Goal: Task Accomplishment & Management: Complete application form

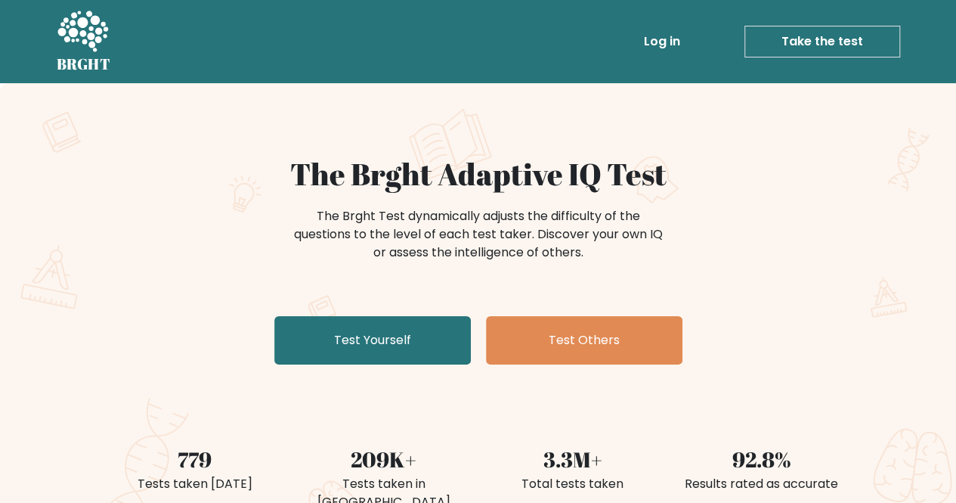
click at [800, 49] on link "Take the test" at bounding box center [822, 42] width 156 height 32
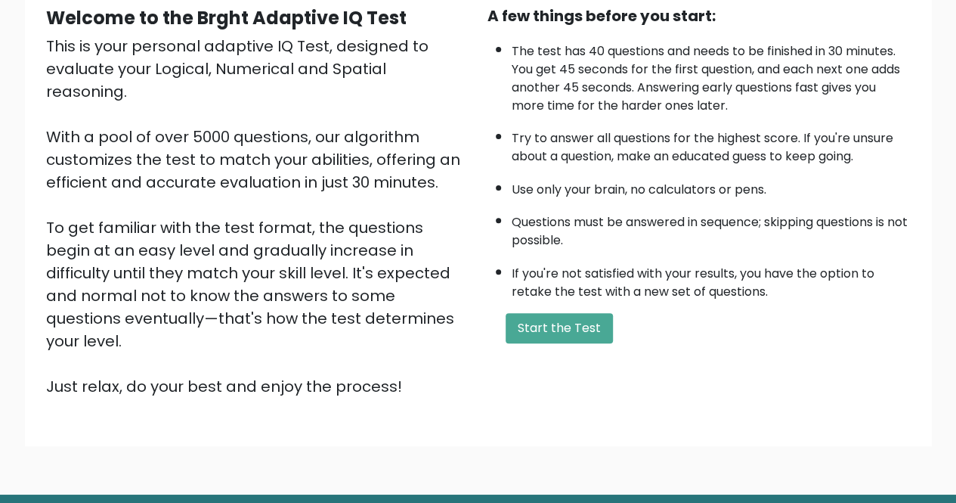
scroll to position [189, 0]
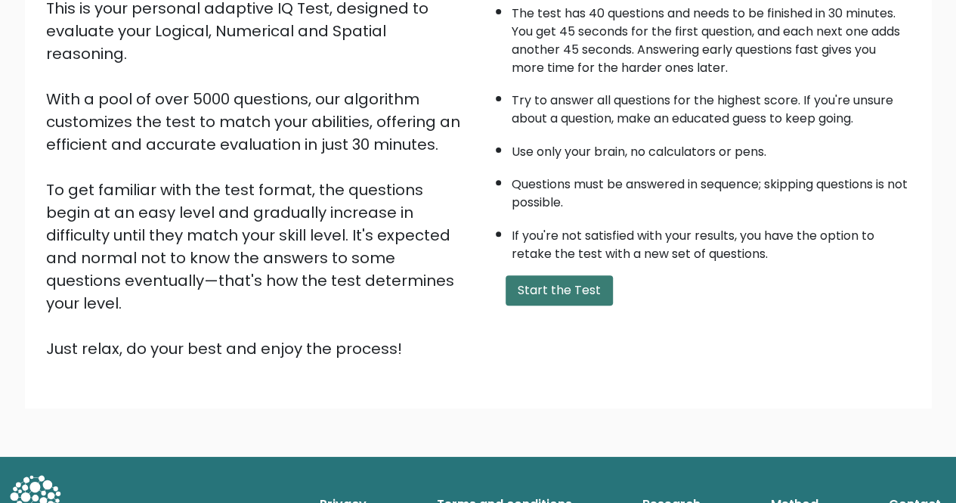
click at [556, 289] on button "Start the Test" at bounding box center [559, 290] width 107 height 30
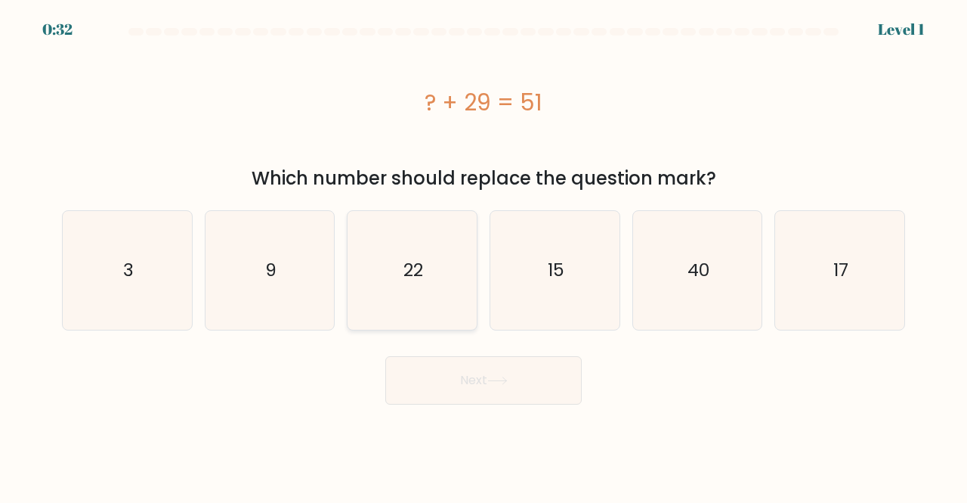
click at [410, 274] on text "22" at bounding box center [414, 270] width 20 height 25
click at [484, 255] on input "c. 22" at bounding box center [484, 254] width 1 height 4
radio input "true"
click at [484, 374] on button "Next" at bounding box center [483, 380] width 197 height 48
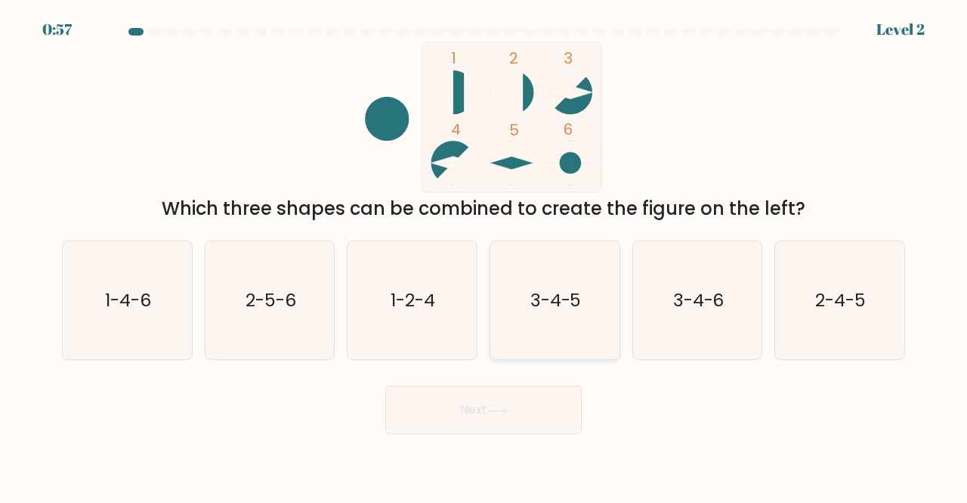
click at [521, 302] on icon "3-4-5" at bounding box center [555, 300] width 119 height 119
click at [484, 255] on input "d. 3-4-5" at bounding box center [484, 254] width 1 height 4
radio input "true"
click at [502, 418] on button "Next" at bounding box center [483, 409] width 197 height 48
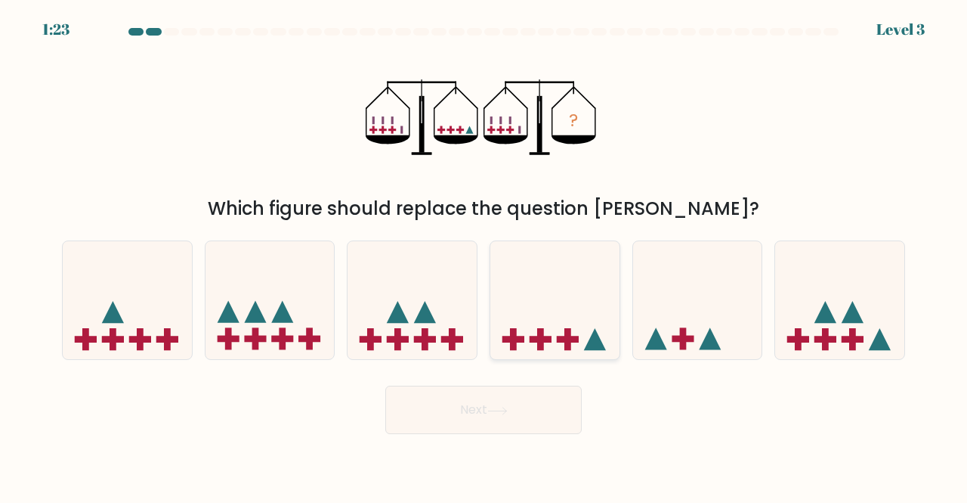
click at [583, 268] on icon at bounding box center [555, 299] width 129 height 107
click at [484, 255] on input "d." at bounding box center [484, 254] width 1 height 4
radio input "true"
click at [535, 428] on button "Next" at bounding box center [483, 409] width 197 height 48
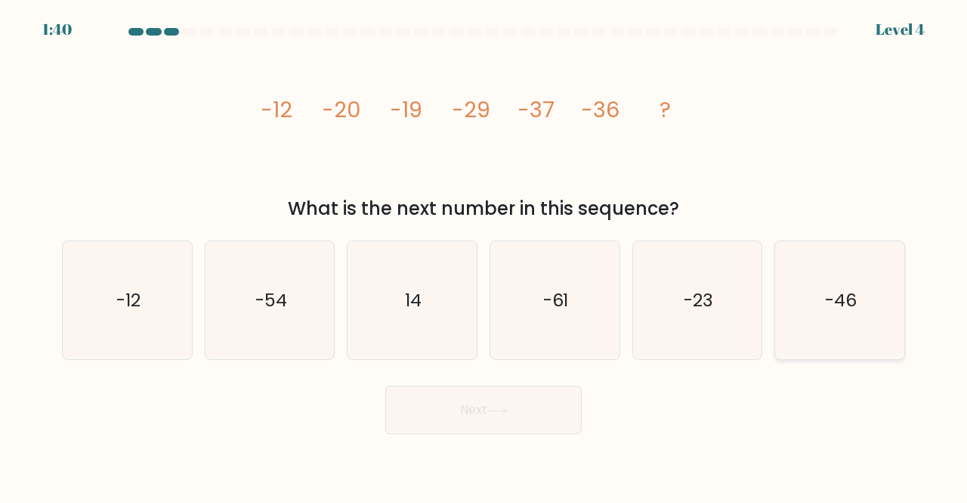
click at [809, 279] on icon "-46" at bounding box center [840, 300] width 119 height 119
click at [484, 255] on input "f. -46" at bounding box center [484, 254] width 1 height 4
radio input "true"
click at [510, 425] on button "Next" at bounding box center [483, 409] width 197 height 48
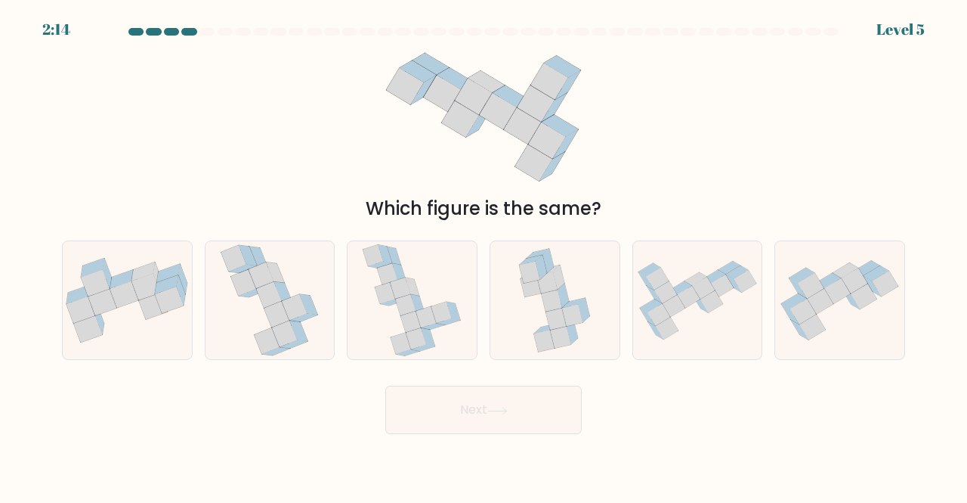
drag, startPoint x: 510, startPoint y: 422, endPoint x: 531, endPoint y: 433, distance: 23.3
click at [517, 426] on button "Next" at bounding box center [483, 409] width 197 height 48
click at [538, 439] on body "2:12 Level 5" at bounding box center [483, 251] width 967 height 503
drag, startPoint x: 538, startPoint y: 438, endPoint x: 537, endPoint y: 430, distance: 8.3
click at [532, 423] on button "Next" at bounding box center [483, 409] width 197 height 48
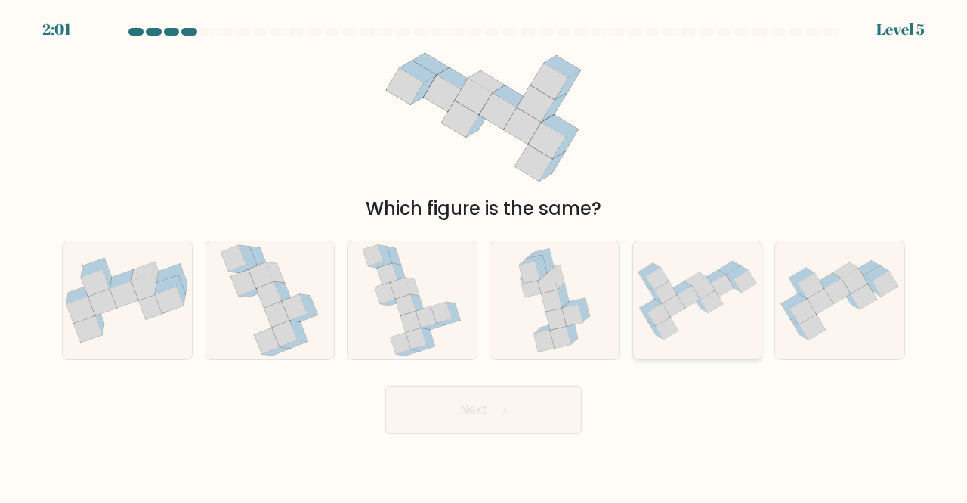
click at [713, 309] on icon at bounding box center [712, 301] width 23 height 22
click at [484, 255] on input "e." at bounding box center [484, 254] width 1 height 4
radio input "true"
click at [564, 423] on button "Next" at bounding box center [483, 409] width 197 height 48
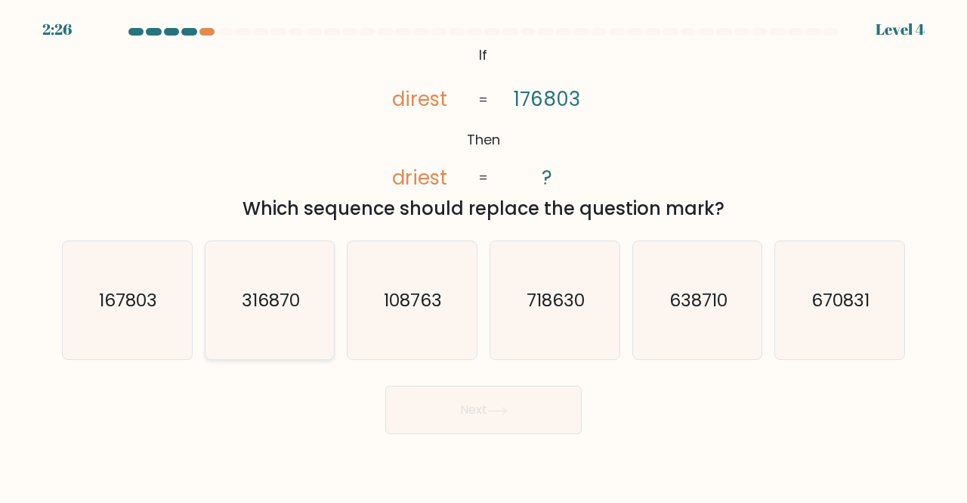
click at [253, 303] on text "316870" at bounding box center [271, 299] width 58 height 25
click at [484, 255] on input "b. 316870" at bounding box center [484, 254] width 1 height 4
radio input "true"
click at [460, 401] on button "Next" at bounding box center [483, 409] width 197 height 48
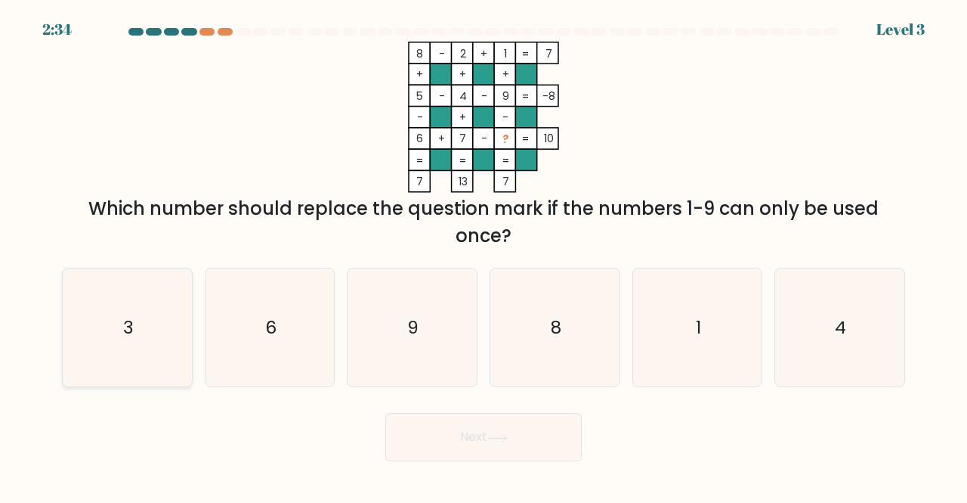
click at [181, 321] on icon "3" at bounding box center [127, 327] width 119 height 119
click at [484, 255] on input "a. 3" at bounding box center [484, 254] width 1 height 4
radio input "true"
click at [432, 438] on button "Next" at bounding box center [483, 437] width 197 height 48
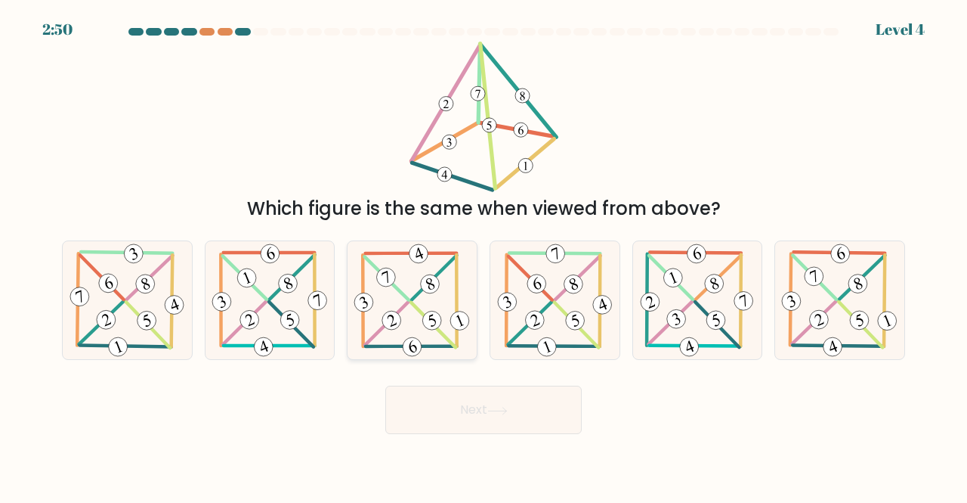
click at [447, 313] on icon at bounding box center [412, 300] width 122 height 119
click at [484, 255] on input "c." at bounding box center [484, 254] width 1 height 4
radio input "true"
click at [552, 412] on button "Next" at bounding box center [483, 409] width 197 height 48
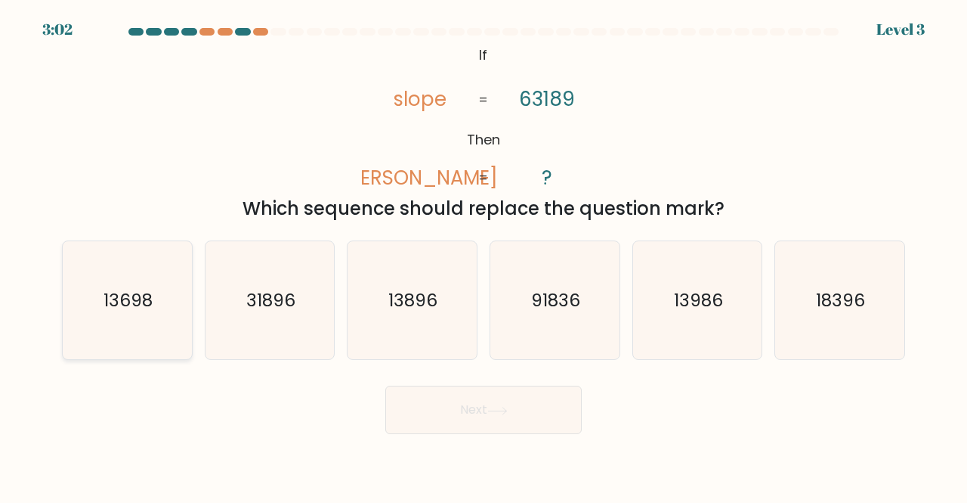
drag, startPoint x: 135, startPoint y: 340, endPoint x: 185, endPoint y: 297, distance: 66.5
click at [137, 337] on icon "13698" at bounding box center [127, 300] width 119 height 119
click at [237, 288] on icon "31896" at bounding box center [270, 300] width 119 height 119
click at [484, 255] on input "b. 31896" at bounding box center [484, 254] width 1 height 4
radio input "true"
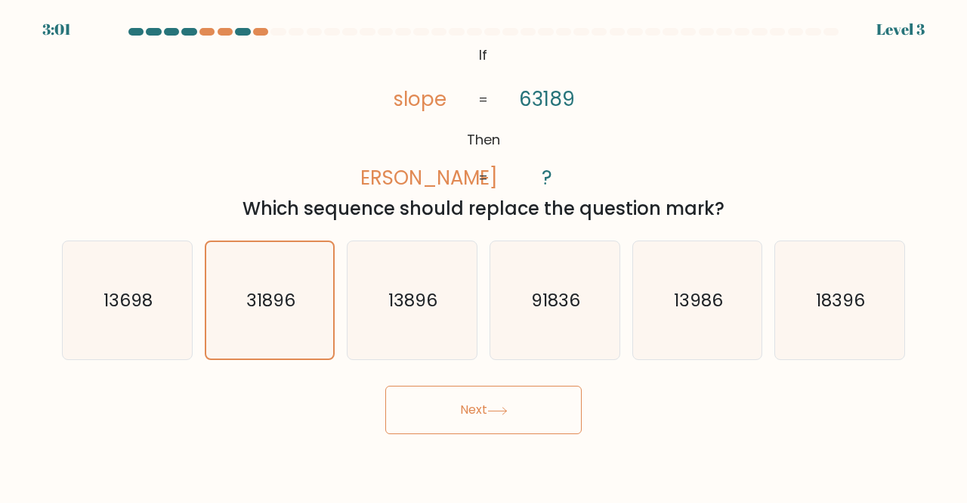
click at [438, 407] on button "Next" at bounding box center [483, 409] width 197 height 48
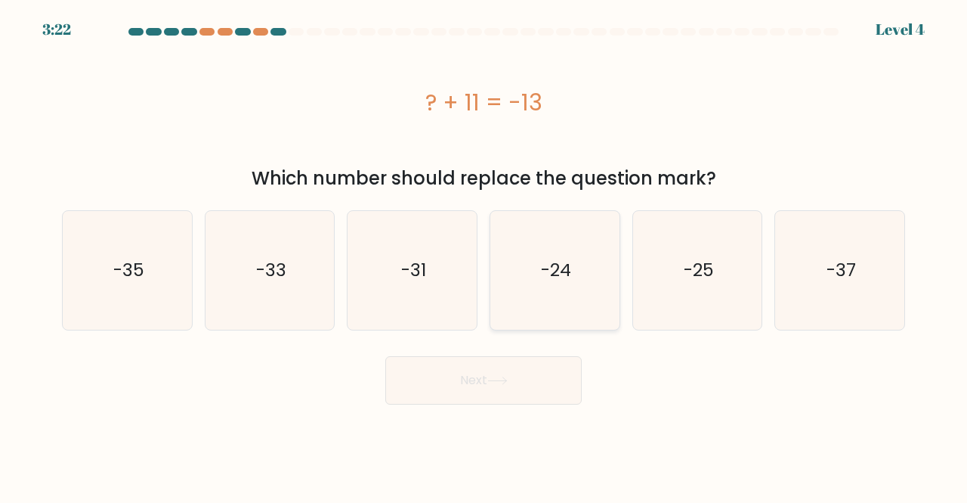
click at [531, 248] on icon "-24" at bounding box center [555, 270] width 119 height 119
click at [484, 252] on input "d. -24" at bounding box center [484, 254] width 1 height 4
radio input "true"
click at [552, 395] on button "Next" at bounding box center [483, 380] width 197 height 48
click at [549, 379] on button "Next" at bounding box center [483, 380] width 197 height 48
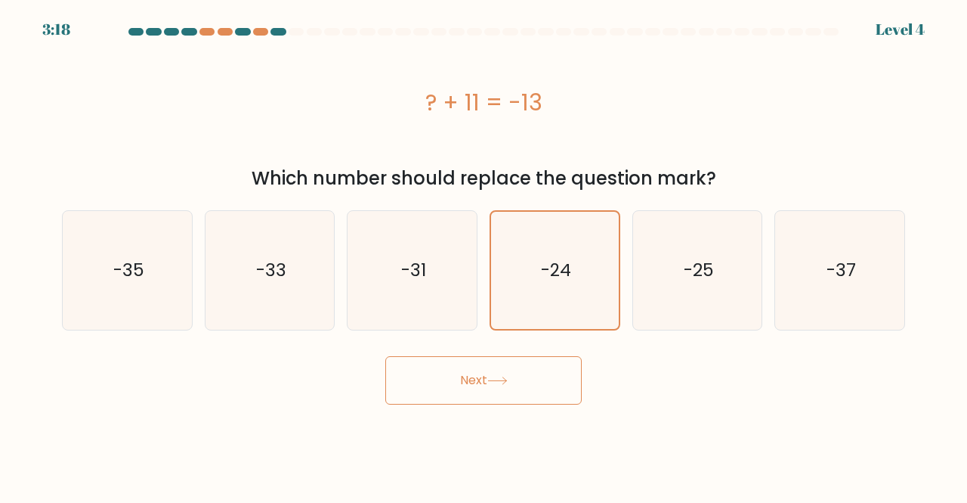
click at [543, 375] on button "Next" at bounding box center [483, 380] width 197 height 48
click at [547, 277] on text "-24" at bounding box center [556, 270] width 30 height 24
click at [484, 255] on input "d. -24" at bounding box center [484, 254] width 1 height 4
click at [512, 391] on button "Next" at bounding box center [483, 380] width 197 height 48
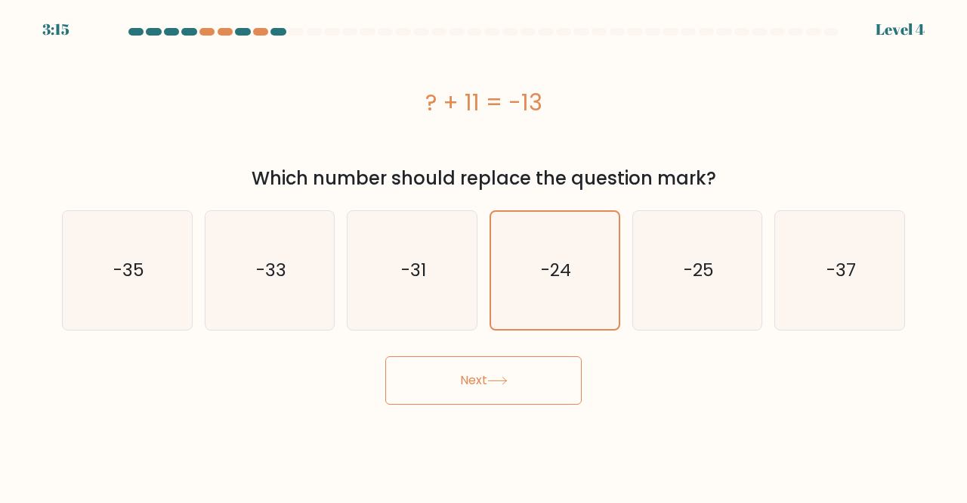
click at [513, 388] on button "Next" at bounding box center [483, 380] width 197 height 48
click at [512, 385] on button "Next" at bounding box center [483, 380] width 197 height 48
click at [515, 390] on button "Next" at bounding box center [483, 380] width 197 height 48
click at [517, 393] on button "Next" at bounding box center [483, 380] width 197 height 48
click at [518, 394] on button "Next" at bounding box center [483, 380] width 197 height 48
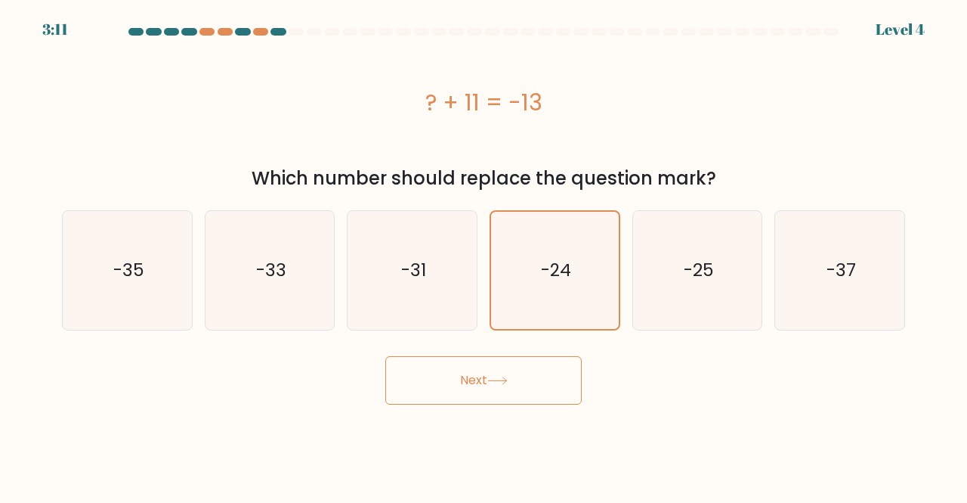
click at [522, 380] on button "Next" at bounding box center [483, 380] width 197 height 48
drag, startPoint x: 522, startPoint y: 380, endPoint x: 500, endPoint y: 351, distance: 36.7
click at [523, 380] on button "Next" at bounding box center [483, 380] width 197 height 48
click at [357, 209] on div "a. -35 b. -33" at bounding box center [484, 264] width 856 height 132
click at [379, 228] on icon "-31" at bounding box center [412, 270] width 119 height 119
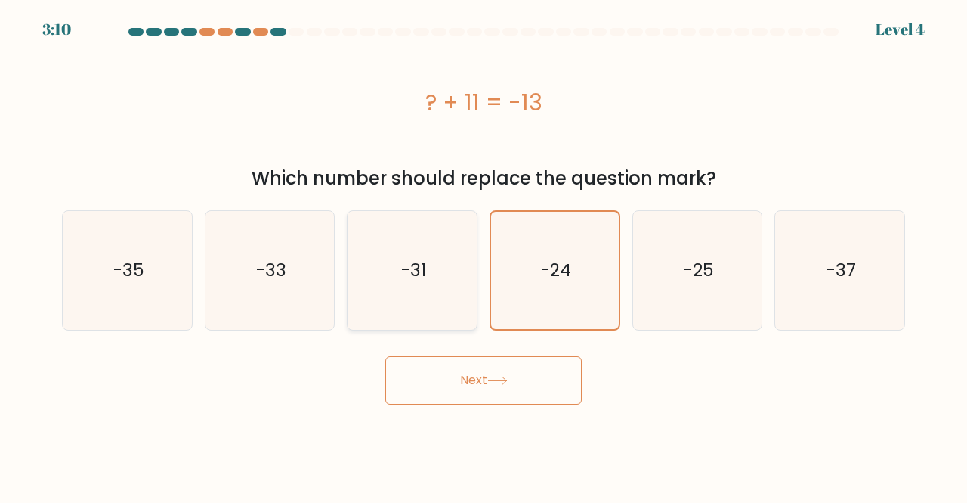
click at [484, 252] on input "c. -31" at bounding box center [484, 254] width 1 height 4
radio input "true"
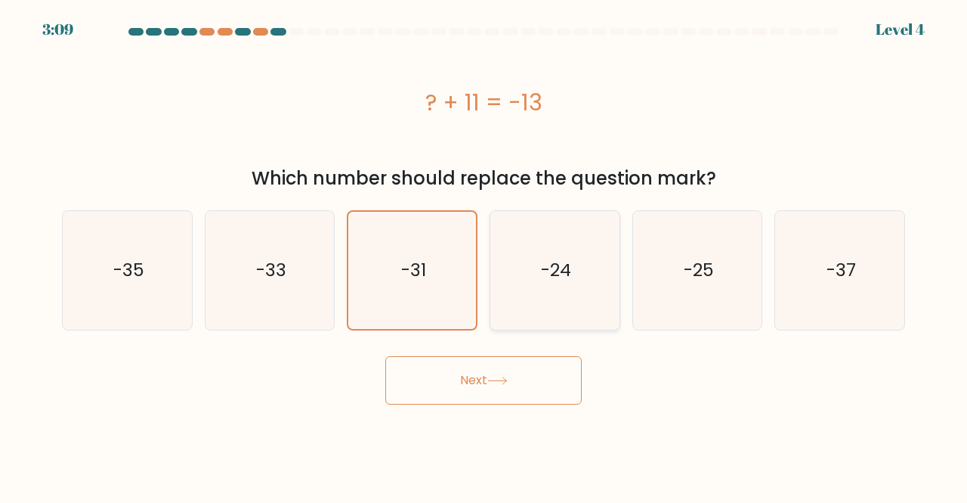
click at [550, 256] on icon "-24" at bounding box center [555, 270] width 119 height 119
click at [484, 255] on input "d. -24" at bounding box center [484, 254] width 1 height 4
radio input "true"
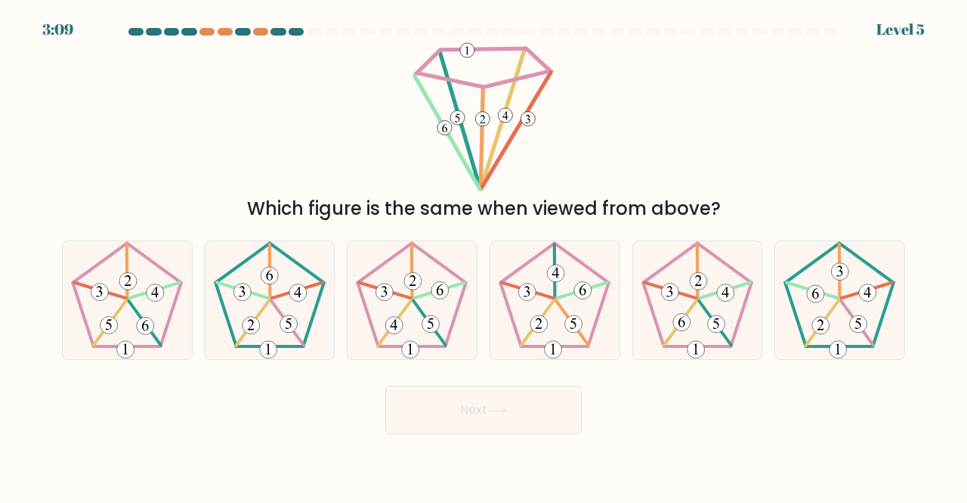
click at [508, 370] on form at bounding box center [483, 231] width 967 height 406
click at [438, 314] on icon at bounding box center [412, 300] width 119 height 119
click at [484, 255] on input "c." at bounding box center [484, 254] width 1 height 4
radio input "true"
click at [462, 391] on button "Next" at bounding box center [483, 409] width 197 height 48
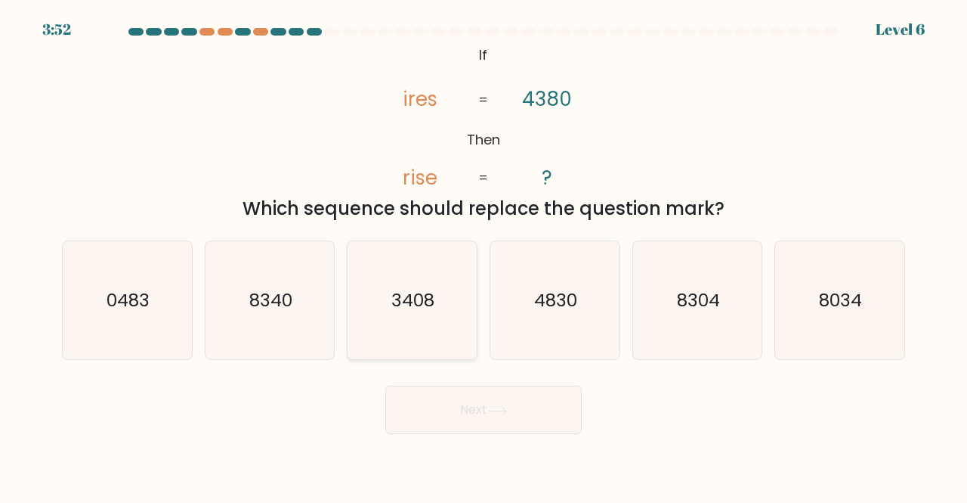
click at [427, 289] on text "3408" at bounding box center [413, 299] width 43 height 25
click at [484, 255] on input "c. 3408" at bounding box center [484, 254] width 1 height 4
radio input "true"
click at [471, 398] on button "Next" at bounding box center [483, 409] width 197 height 48
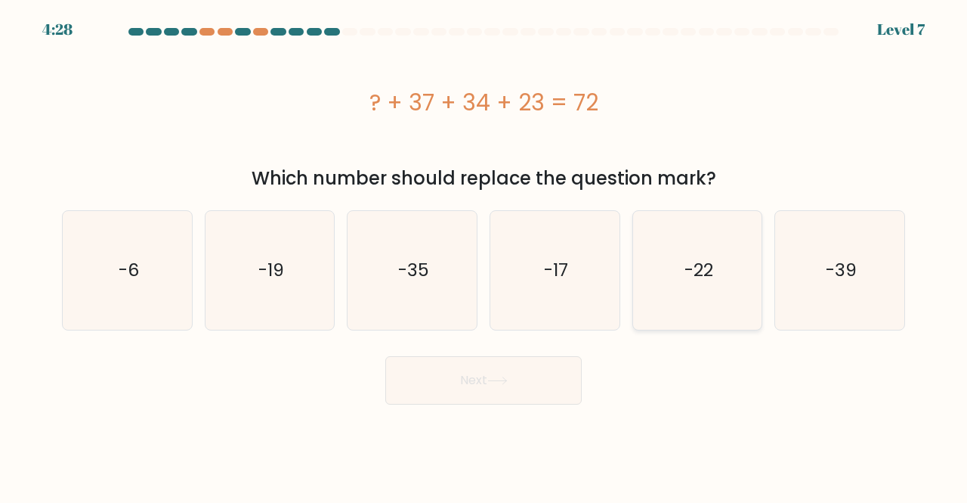
click at [709, 255] on icon "-22" at bounding box center [698, 270] width 119 height 119
click at [484, 255] on input "e. -22" at bounding box center [484, 254] width 1 height 4
radio input "true"
click at [532, 382] on button "Next" at bounding box center [483, 380] width 197 height 48
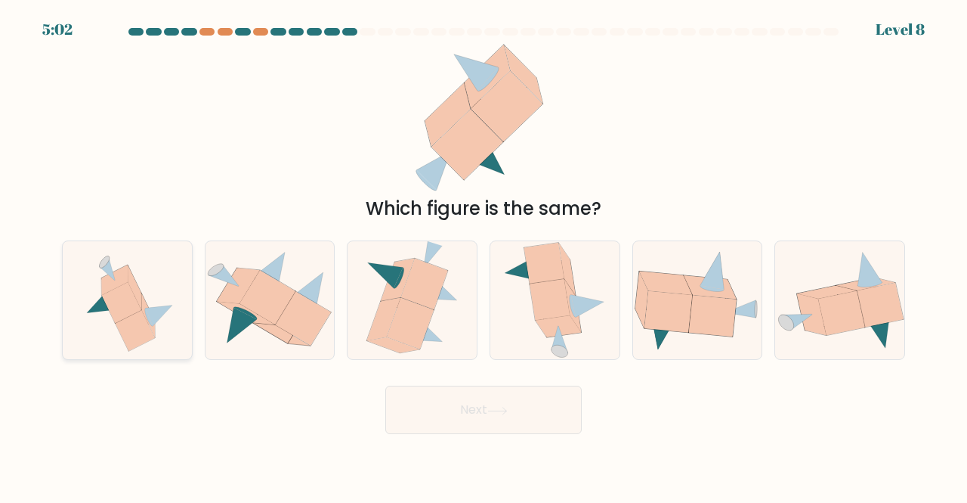
click at [162, 332] on icon at bounding box center [128, 300] width 110 height 119
click at [484, 255] on input "a." at bounding box center [484, 254] width 1 height 4
radio input "true"
click at [454, 413] on button "Next" at bounding box center [483, 409] width 197 height 48
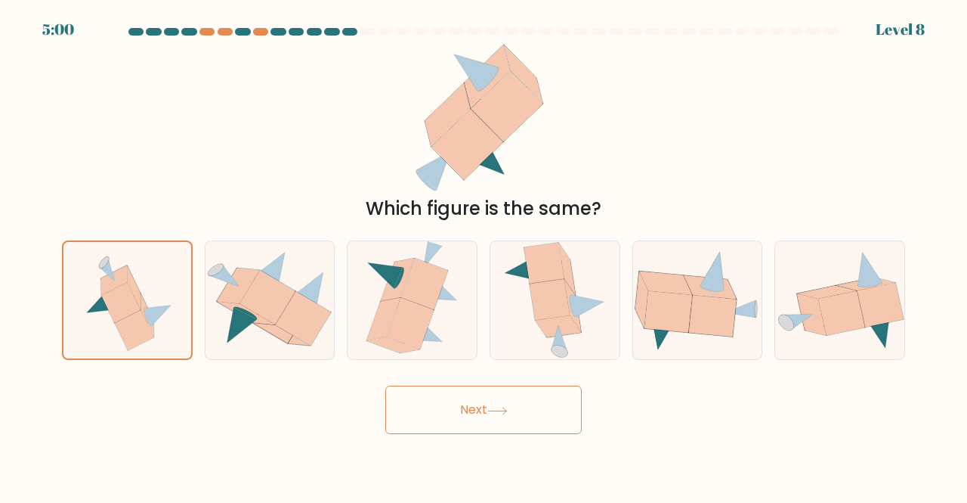
click at [454, 413] on button "Next" at bounding box center [483, 409] width 197 height 48
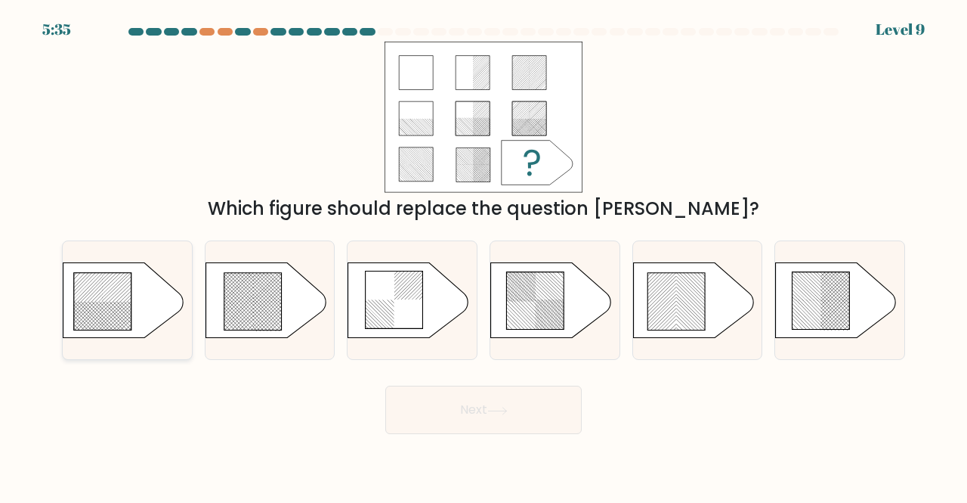
click at [107, 285] on icon at bounding box center [102, 300] width 57 height 57
click at [484, 255] on input "a." at bounding box center [484, 254] width 1 height 4
radio input "true"
click at [467, 400] on button "Next" at bounding box center [483, 409] width 197 height 48
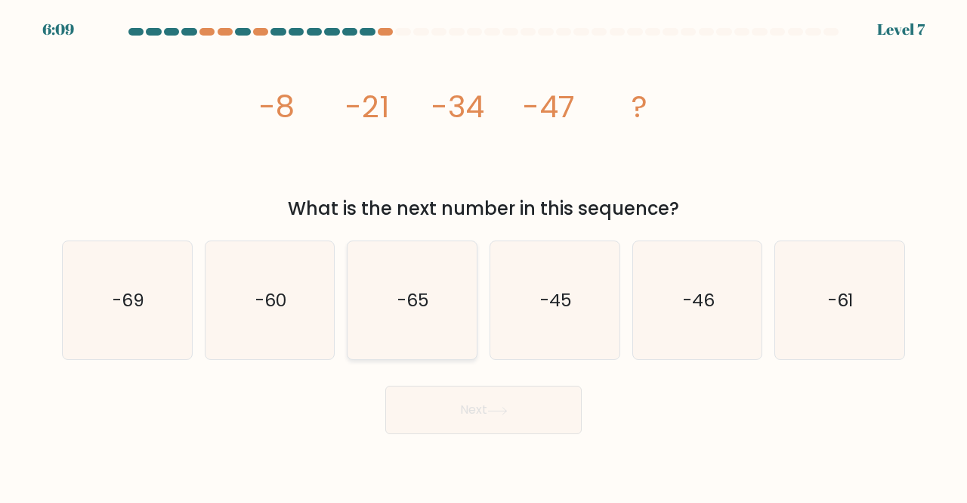
drag, startPoint x: 354, startPoint y: 283, endPoint x: 365, endPoint y: 280, distance: 12.0
click at [358, 282] on icon "-65" at bounding box center [412, 300] width 119 height 119
click at [484, 255] on input "c. -65" at bounding box center [484, 254] width 1 height 4
radio input "true"
click at [330, 295] on div "-60" at bounding box center [270, 300] width 131 height 120
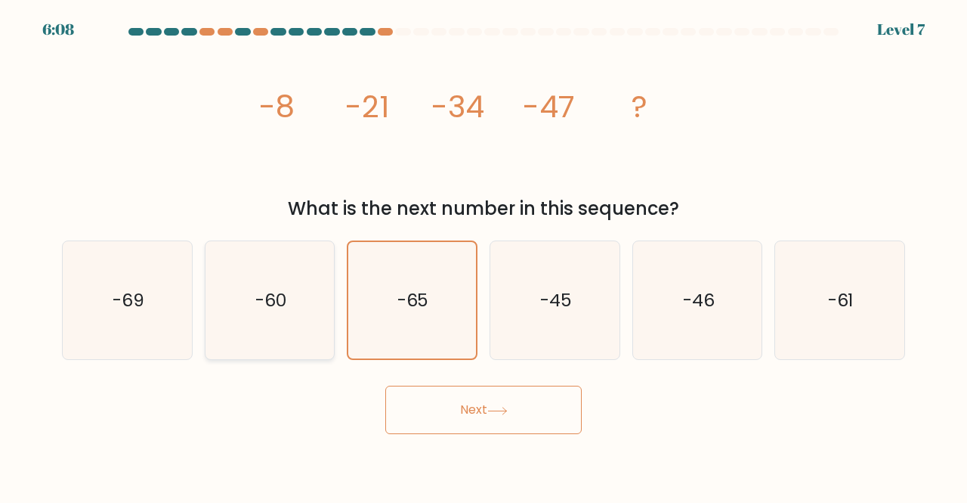
click at [484, 255] on input "b. -60" at bounding box center [484, 254] width 1 height 4
radio input "true"
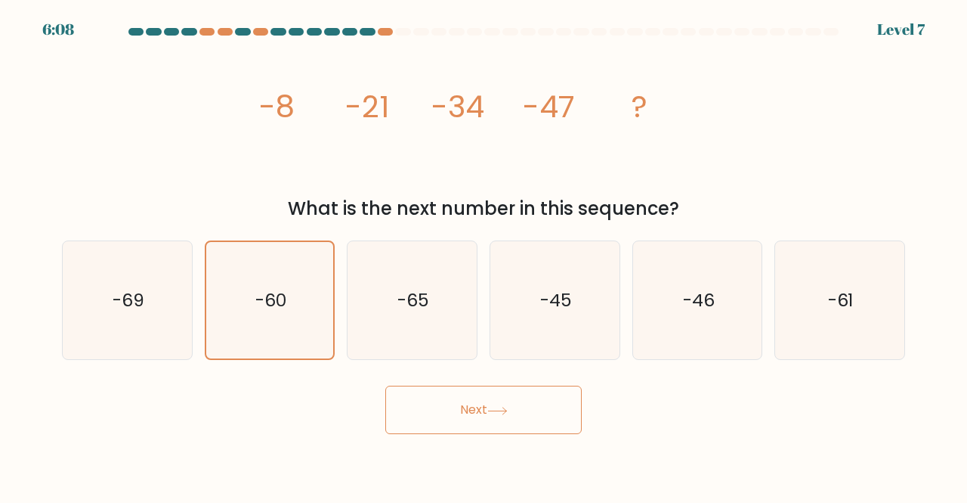
click at [494, 403] on button "Next" at bounding box center [483, 409] width 197 height 48
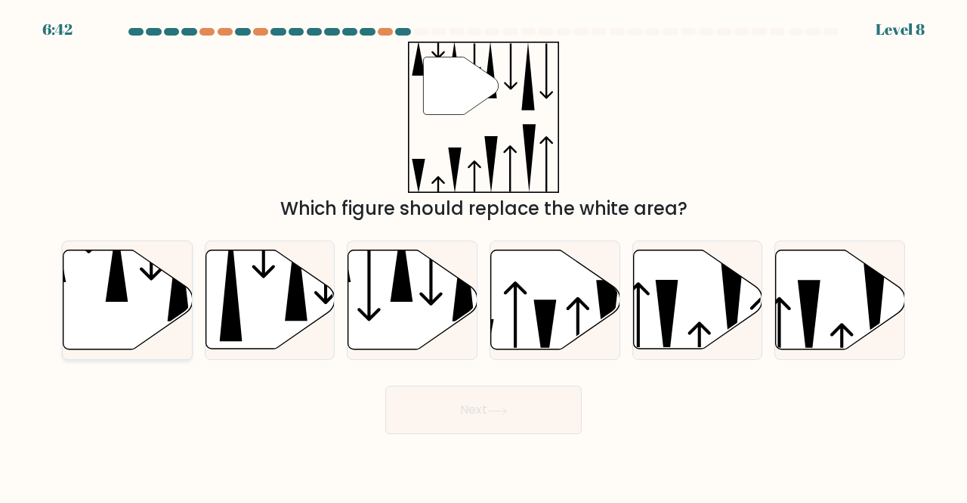
click at [107, 261] on icon at bounding box center [127, 299] width 129 height 99
click at [484, 255] on input "a." at bounding box center [484, 254] width 1 height 4
radio input "true"
click at [494, 382] on div "Next" at bounding box center [484, 406] width 862 height 56
click at [496, 392] on button "Next" at bounding box center [483, 409] width 197 height 48
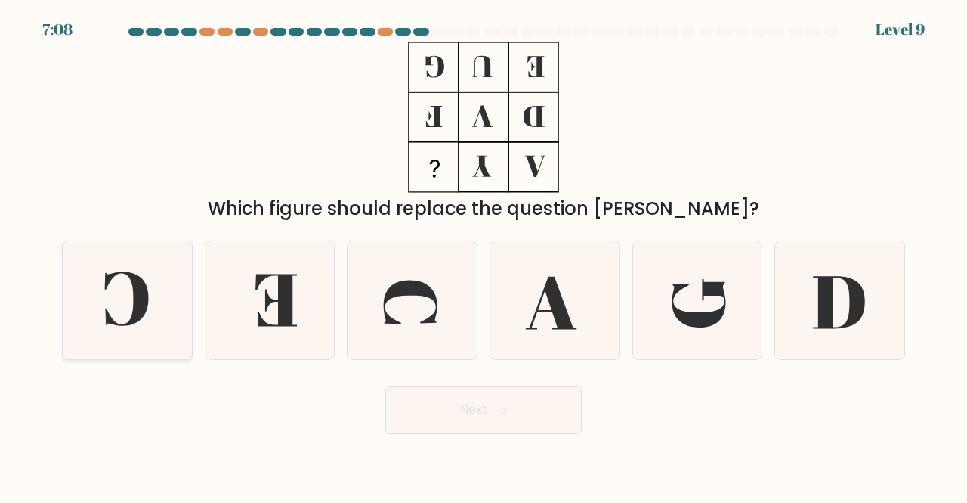
click at [169, 283] on icon at bounding box center [127, 300] width 119 height 119
click at [484, 255] on input "a." at bounding box center [484, 254] width 1 height 4
radio input "true"
click at [460, 416] on button "Next" at bounding box center [483, 409] width 197 height 48
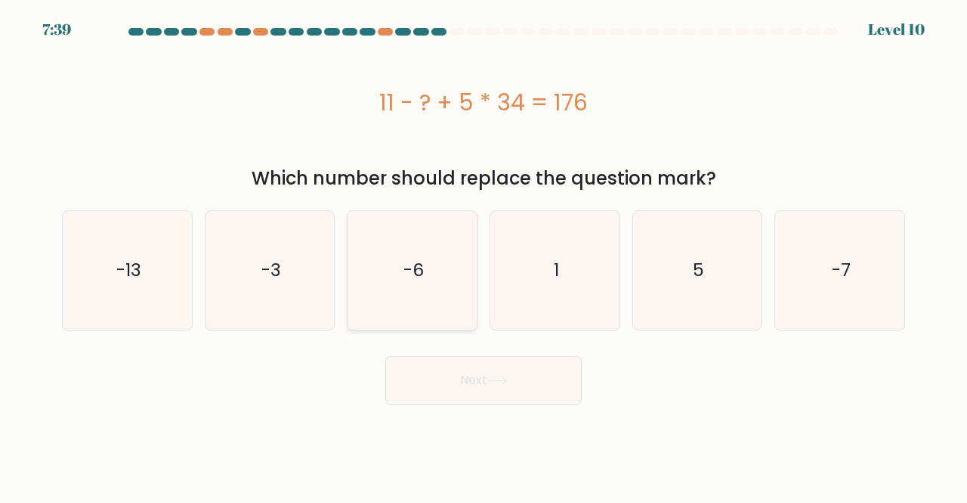
click at [373, 261] on icon "-6" at bounding box center [412, 270] width 119 height 119
click at [484, 255] on input "c. -6" at bounding box center [484, 254] width 1 height 4
radio input "true"
click at [509, 390] on button "Next" at bounding box center [483, 380] width 197 height 48
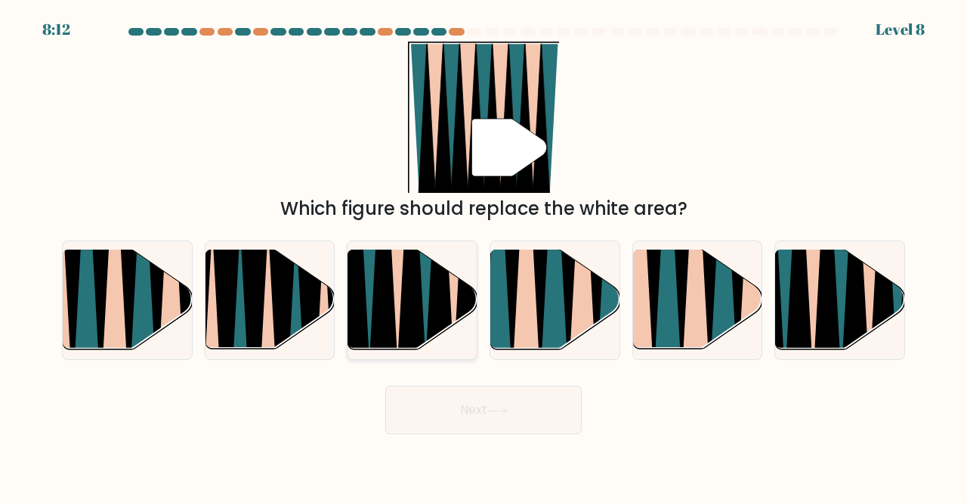
click at [373, 311] on icon at bounding box center [383, 251] width 29 height 258
click at [484, 255] on input "c." at bounding box center [484, 254] width 1 height 4
radio input "true"
click at [543, 411] on button "Next" at bounding box center [483, 409] width 197 height 48
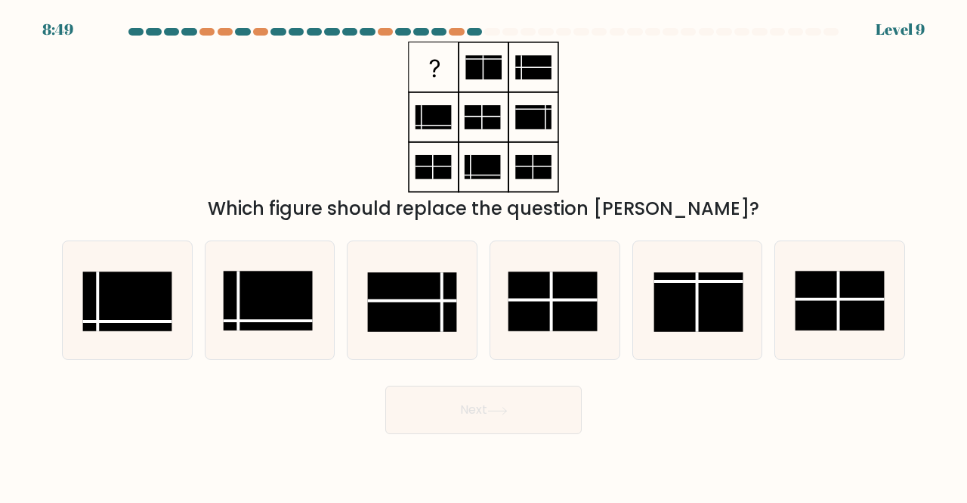
click at [614, 56] on div "Which figure should replace the question mark?" at bounding box center [484, 132] width 862 height 181
click at [549, 316] on rect at bounding box center [553, 301] width 89 height 60
click at [484, 255] on input "d." at bounding box center [484, 254] width 1 height 4
radio input "true"
click at [498, 412] on icon at bounding box center [498, 411] width 20 height 8
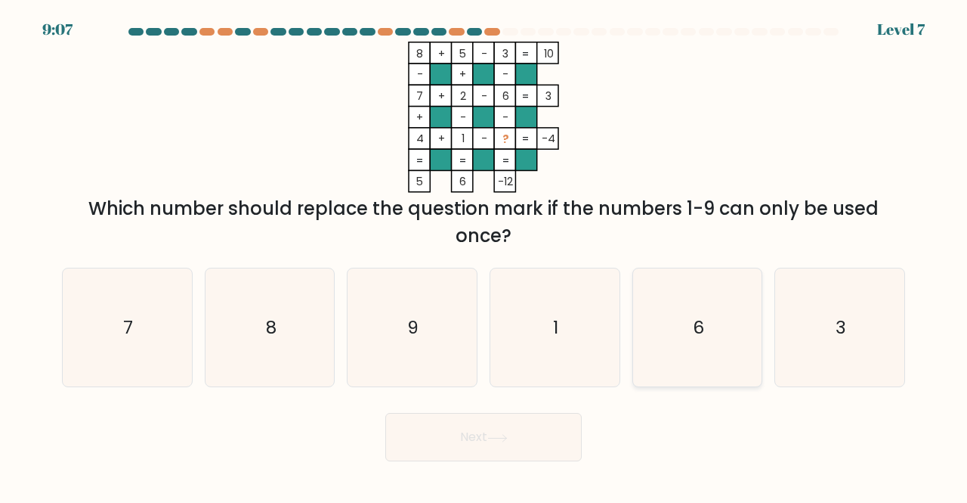
drag, startPoint x: 703, startPoint y: 333, endPoint x: 695, endPoint y: 346, distance: 15.3
click at [703, 333] on text "6" at bounding box center [698, 326] width 11 height 25
click at [484, 255] on input "e. 6" at bounding box center [484, 254] width 1 height 4
radio input "true"
click at [499, 427] on button "Next" at bounding box center [483, 437] width 197 height 48
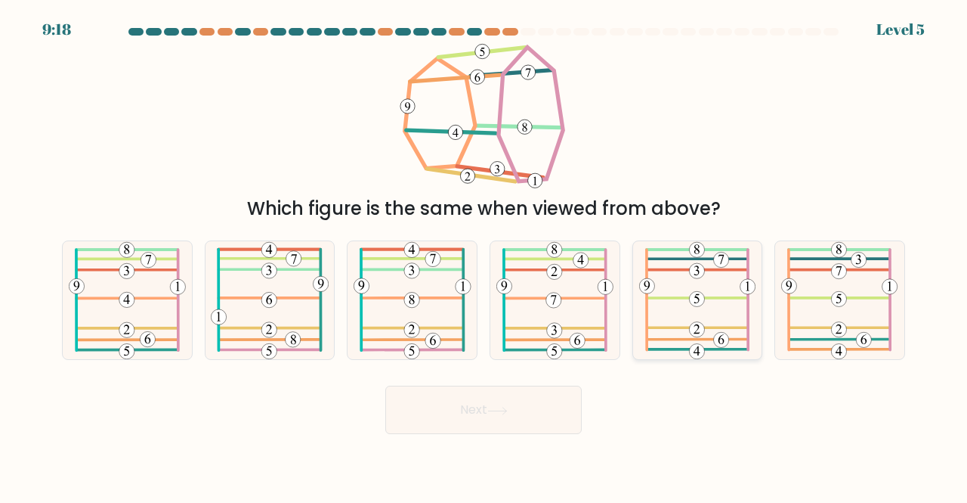
click at [709, 258] on 579 at bounding box center [698, 258] width 100 height 0
click at [484, 255] on input "e." at bounding box center [484, 254] width 1 height 4
radio input "true"
click at [525, 406] on button "Next" at bounding box center [483, 409] width 197 height 48
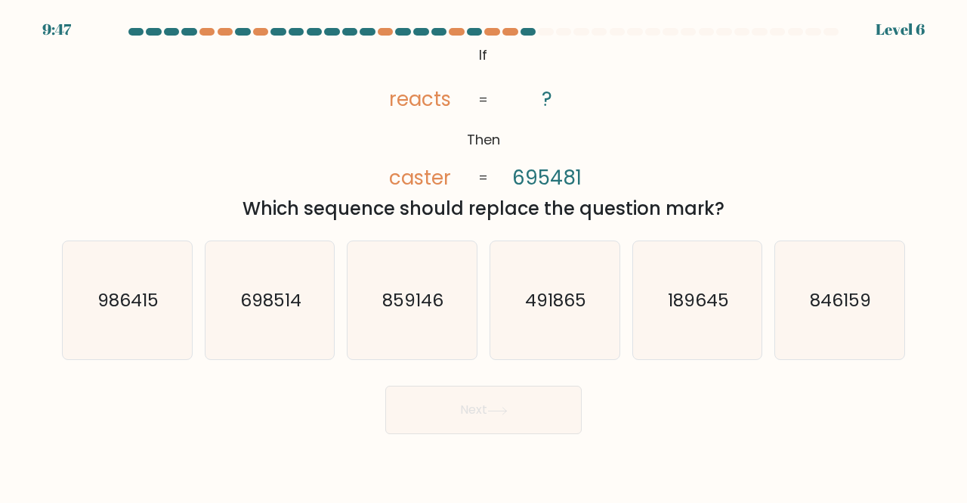
click at [559, 191] on icon "@import url('https://fonts.googleapis.com/css?family=Abril+Fatface:400,100,100i…" at bounding box center [483, 117] width 245 height 151
click at [710, 314] on icon "189645" at bounding box center [698, 300] width 119 height 119
click at [484, 255] on input "e. 189645" at bounding box center [484, 254] width 1 height 4
radio input "true"
click at [534, 404] on button "Next" at bounding box center [483, 409] width 197 height 48
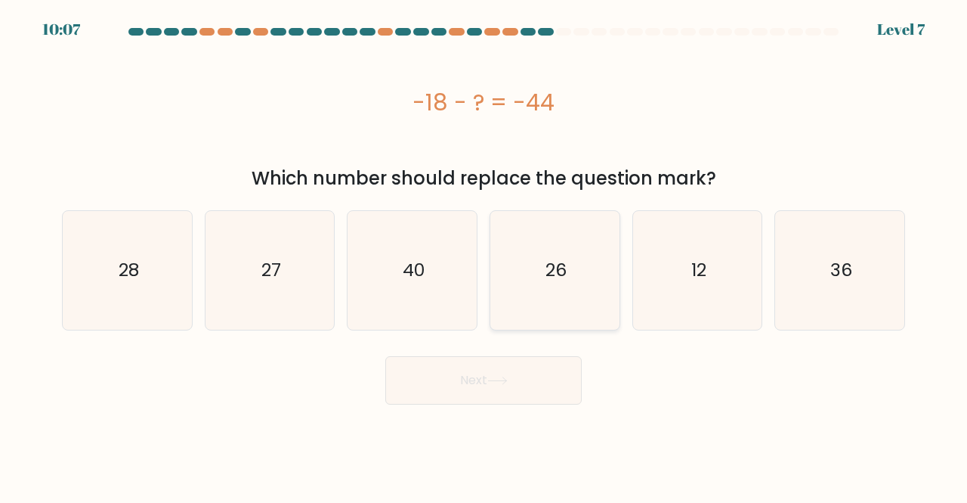
click at [532, 289] on icon "26" at bounding box center [555, 270] width 119 height 119
click at [484, 255] on input "d. 26" at bounding box center [484, 254] width 1 height 4
radio input "true"
click at [528, 379] on button "Next" at bounding box center [483, 380] width 197 height 48
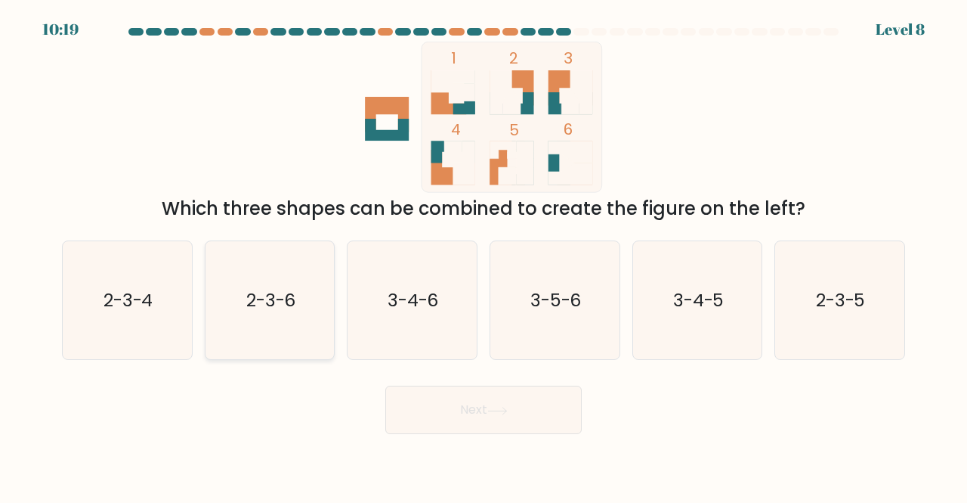
click at [280, 300] on text "2-3-6" at bounding box center [271, 299] width 50 height 25
click at [484, 255] on input "b. 2-3-6" at bounding box center [484, 254] width 1 height 4
radio input "true"
click at [426, 407] on button "Next" at bounding box center [483, 409] width 197 height 48
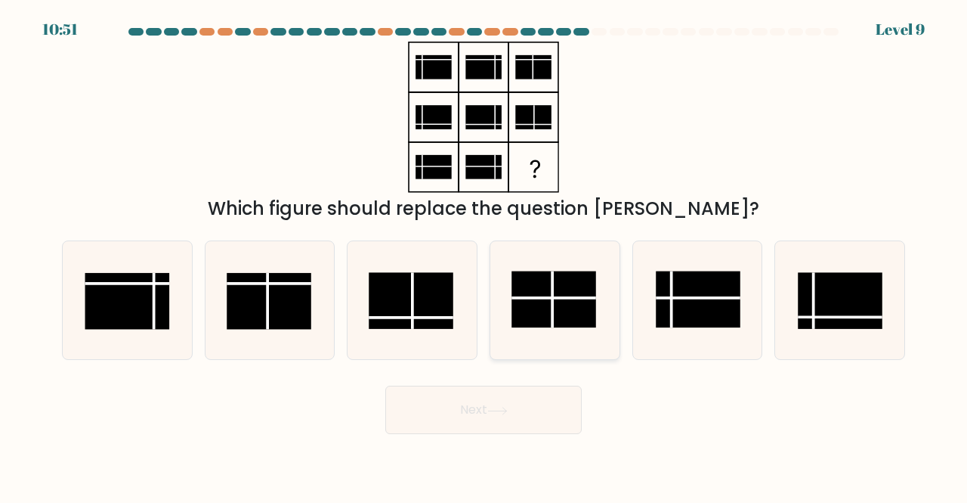
click at [549, 312] on rect at bounding box center [554, 299] width 85 height 57
click at [484, 255] on input "d." at bounding box center [484, 254] width 1 height 4
radio input "true"
click at [555, 403] on button "Next" at bounding box center [483, 409] width 197 height 48
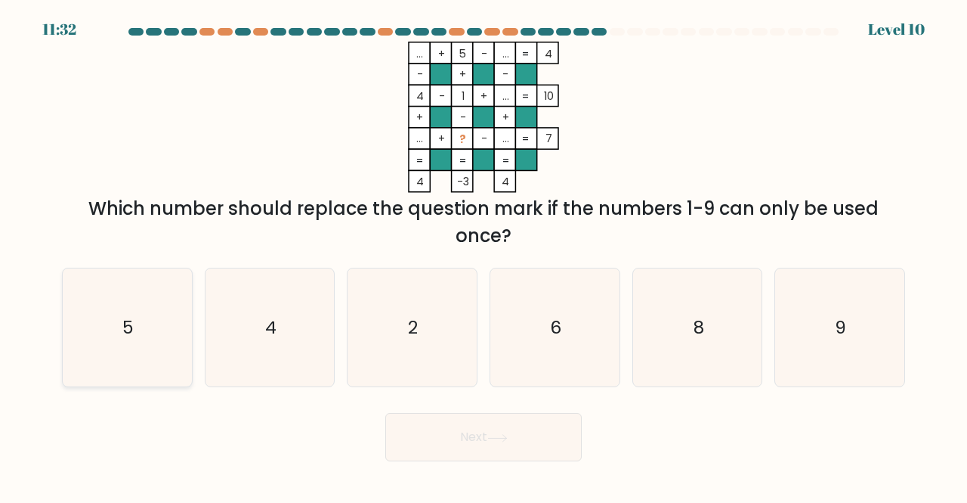
click at [144, 323] on icon "5" at bounding box center [127, 327] width 119 height 119
click at [484, 255] on input "a. 5" at bounding box center [484, 254] width 1 height 4
radio input "true"
click at [431, 418] on button "Next" at bounding box center [483, 437] width 197 height 48
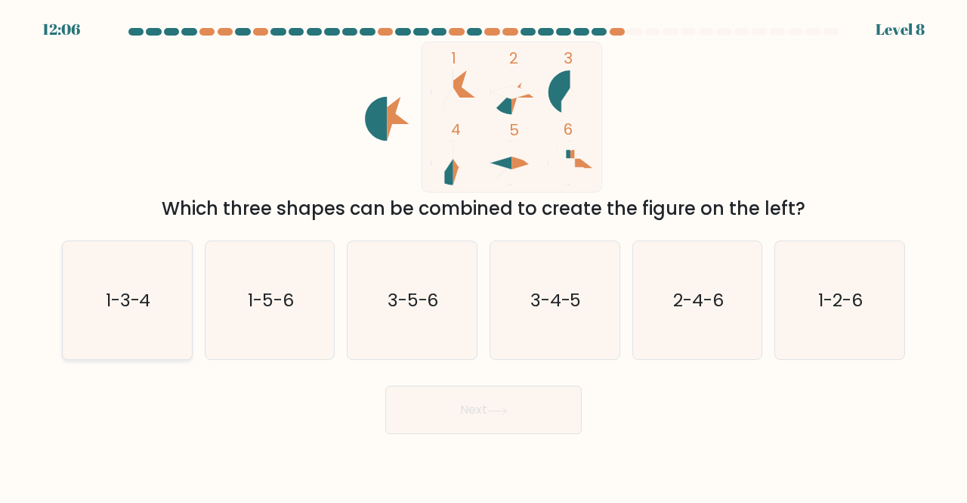
click at [101, 305] on icon "1-3-4" at bounding box center [127, 300] width 119 height 119
click at [484, 255] on input "a. 1-3-4" at bounding box center [484, 254] width 1 height 4
radio input "true"
click at [404, 398] on button "Next" at bounding box center [483, 409] width 197 height 48
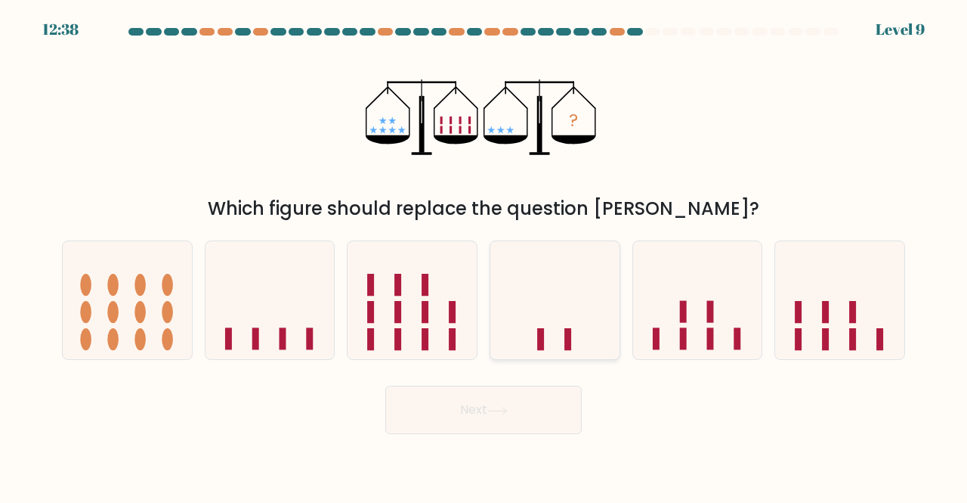
click at [580, 306] on icon at bounding box center [555, 299] width 129 height 107
click at [484, 255] on input "d." at bounding box center [484, 254] width 1 height 4
radio input "true"
click at [566, 404] on button "Next" at bounding box center [483, 409] width 197 height 48
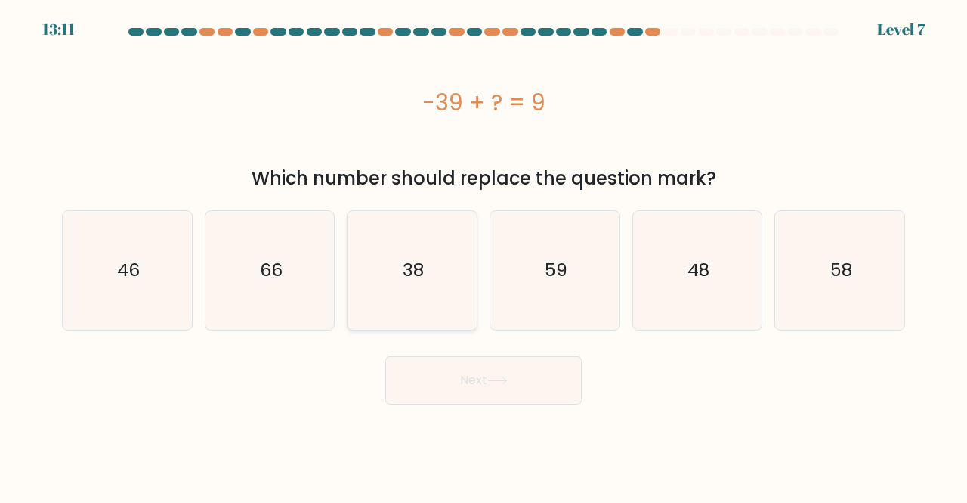
click at [407, 286] on icon "38" at bounding box center [412, 270] width 119 height 119
click at [484, 255] on input "c. 38" at bounding box center [484, 254] width 1 height 4
radio input "true"
drag, startPoint x: 702, startPoint y: 263, endPoint x: 577, endPoint y: 361, distance: 158.3
click at [701, 263] on text "48" at bounding box center [699, 270] width 22 height 25
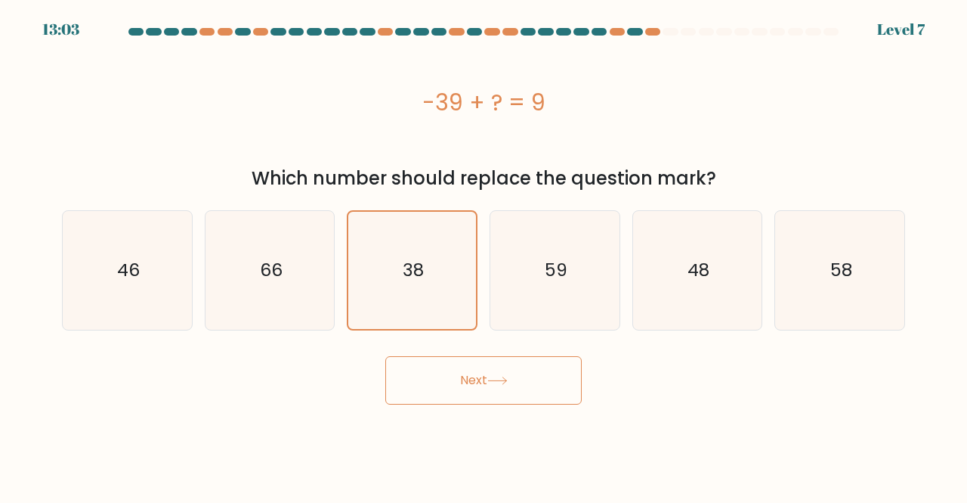
click at [484, 255] on input "e. 48" at bounding box center [484, 254] width 1 height 4
radio input "true"
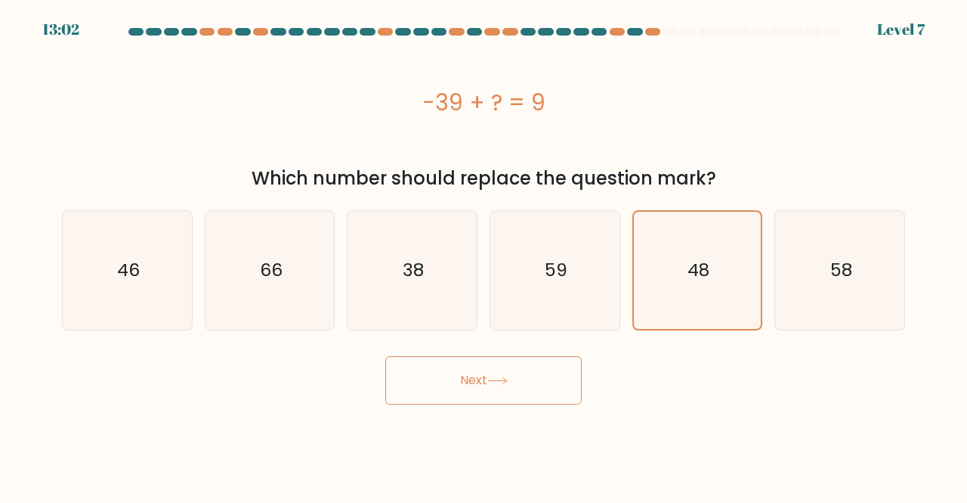
click at [455, 345] on form "a." at bounding box center [483, 216] width 967 height 376
click at [449, 375] on button "Next" at bounding box center [483, 380] width 197 height 48
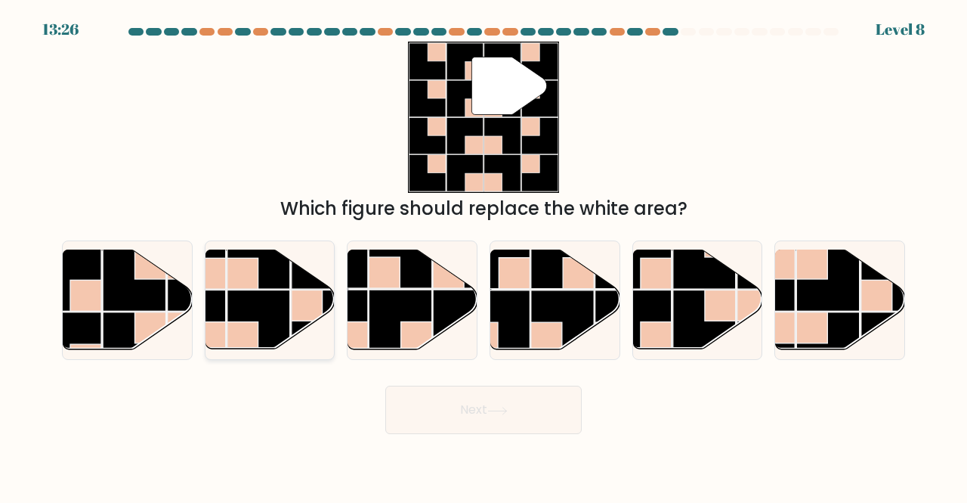
click at [240, 327] on rect at bounding box center [243, 337] width 31 height 31
click at [484, 255] on input "b." at bounding box center [484, 254] width 1 height 4
radio input "true"
click at [532, 410] on button "Next" at bounding box center [483, 409] width 197 height 48
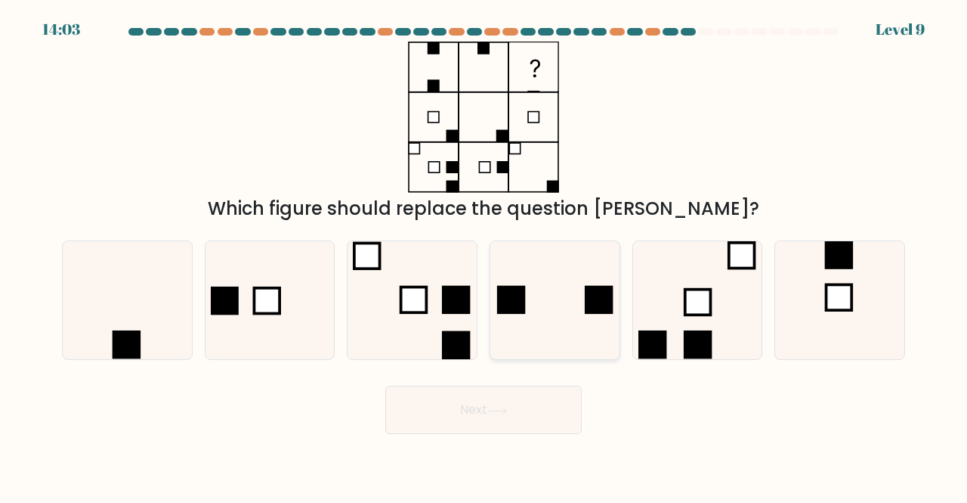
drag, startPoint x: 565, startPoint y: 314, endPoint x: 562, endPoint y: 333, distance: 19.0
click at [565, 315] on icon at bounding box center [555, 300] width 119 height 119
click at [484, 255] on input "d." at bounding box center [484, 254] width 1 height 4
radio input "true"
click at [547, 408] on button "Next" at bounding box center [483, 409] width 197 height 48
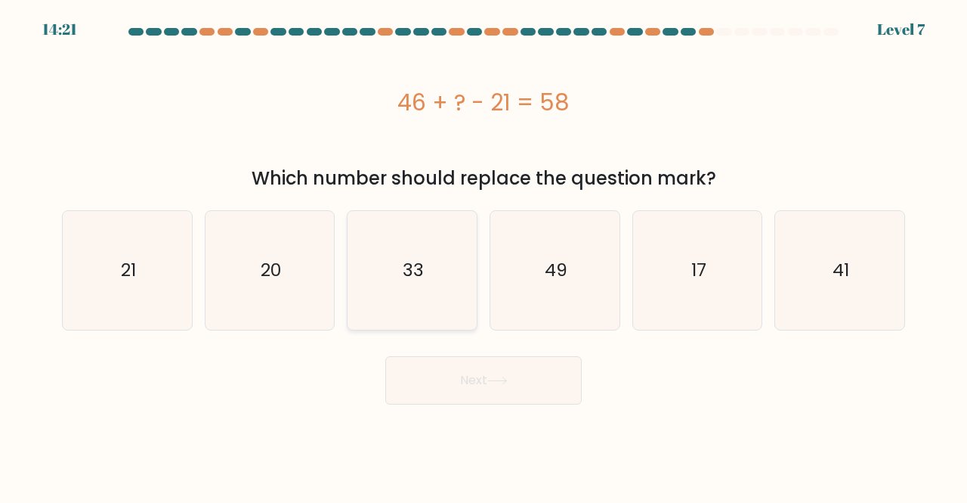
click at [449, 267] on icon "33" at bounding box center [412, 270] width 119 height 119
click at [484, 255] on input "c. 33" at bounding box center [484, 254] width 1 height 4
radio input "true"
click at [450, 373] on button "Next" at bounding box center [483, 380] width 197 height 48
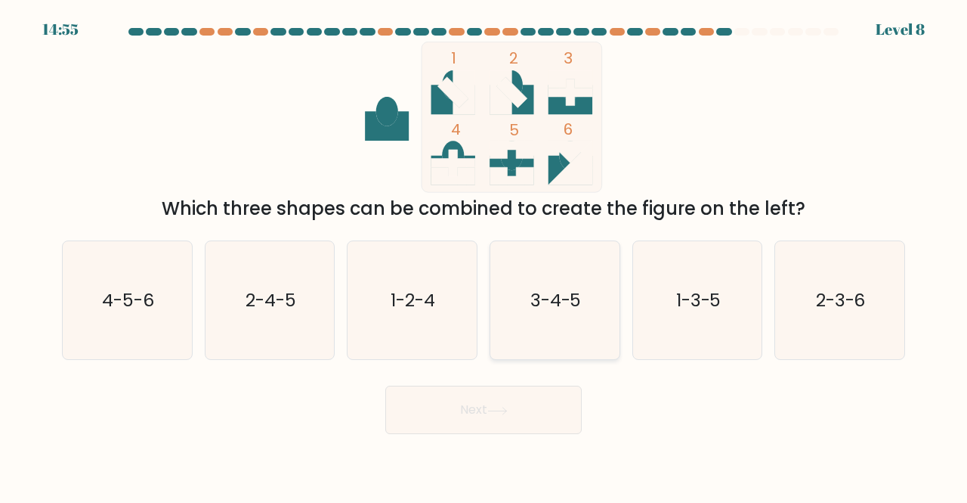
click at [618, 296] on div "3-4-5" at bounding box center [555, 300] width 131 height 120
click at [484, 255] on input "d. 3-4-5" at bounding box center [484, 254] width 1 height 4
radio input "true"
click at [480, 429] on button "Next" at bounding box center [483, 409] width 197 height 48
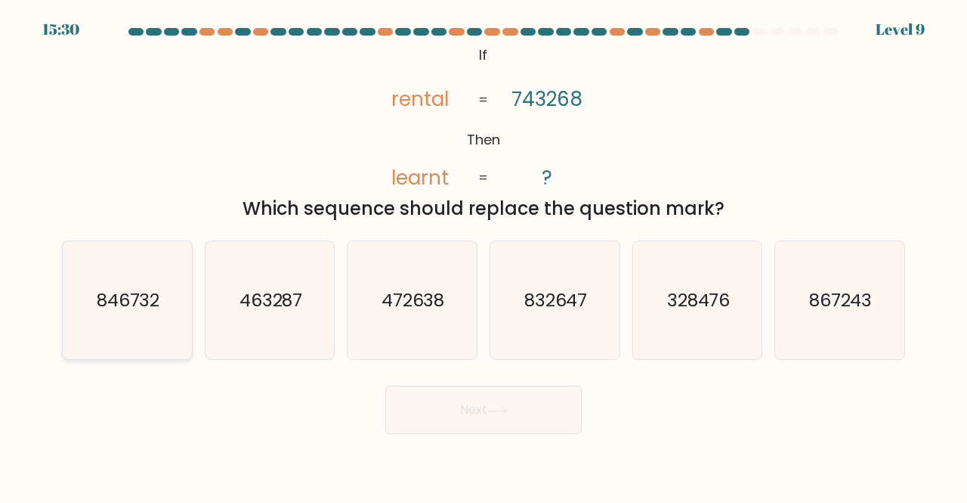
click at [119, 297] on text "846732" at bounding box center [128, 299] width 63 height 25
click at [484, 255] on input "a. 846732" at bounding box center [484, 254] width 1 height 4
radio input "true"
click at [455, 432] on button "Next" at bounding box center [483, 409] width 197 height 48
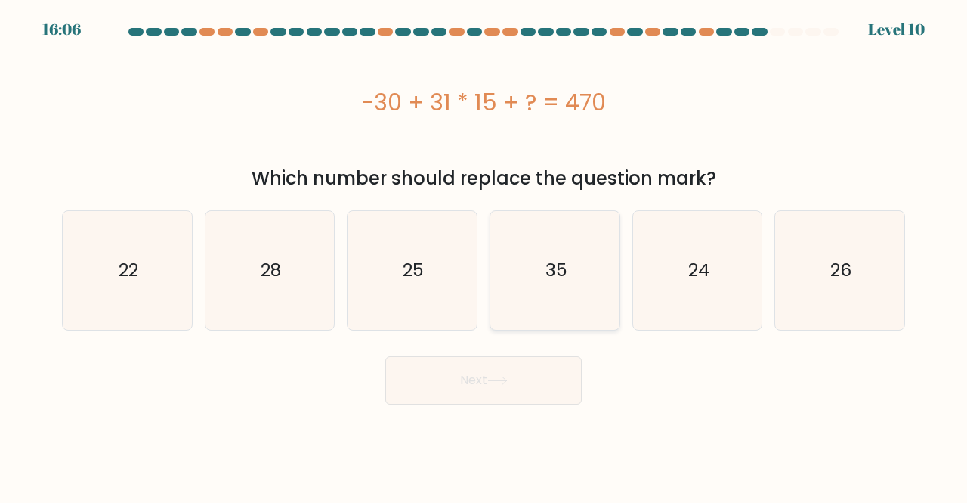
click at [538, 243] on icon "35" at bounding box center [555, 270] width 119 height 119
click at [484, 252] on input "d. 35" at bounding box center [484, 254] width 1 height 4
radio input "true"
click at [565, 392] on button "Next" at bounding box center [483, 380] width 197 height 48
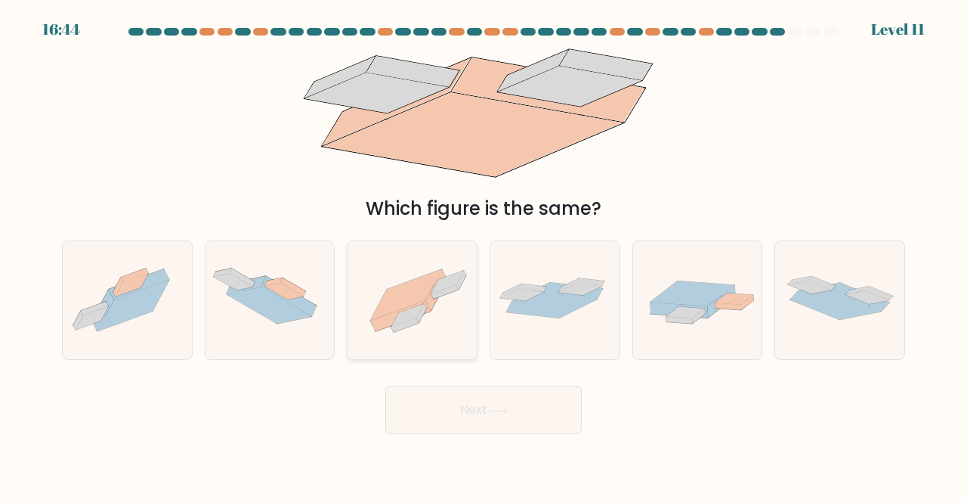
click at [463, 330] on icon at bounding box center [412, 300] width 129 height 97
click at [484, 255] on input "c." at bounding box center [484, 254] width 1 height 4
radio input "true"
click at [478, 403] on button "Next" at bounding box center [483, 409] width 197 height 48
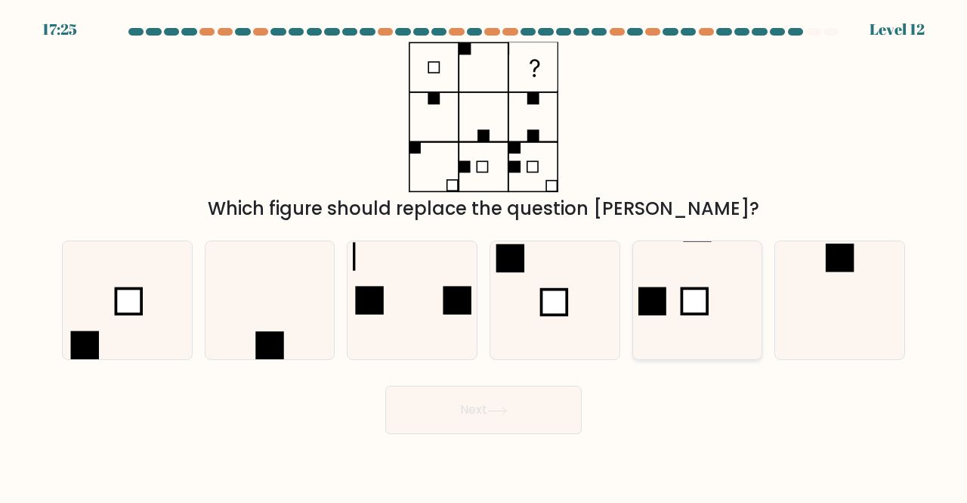
click at [644, 317] on icon at bounding box center [698, 300] width 119 height 119
click at [484, 255] on input "e." at bounding box center [484, 254] width 1 height 4
radio input "true"
drag, startPoint x: 884, startPoint y: 317, endPoint x: 865, endPoint y: 317, distance: 18.9
click at [881, 317] on icon at bounding box center [840, 300] width 119 height 119
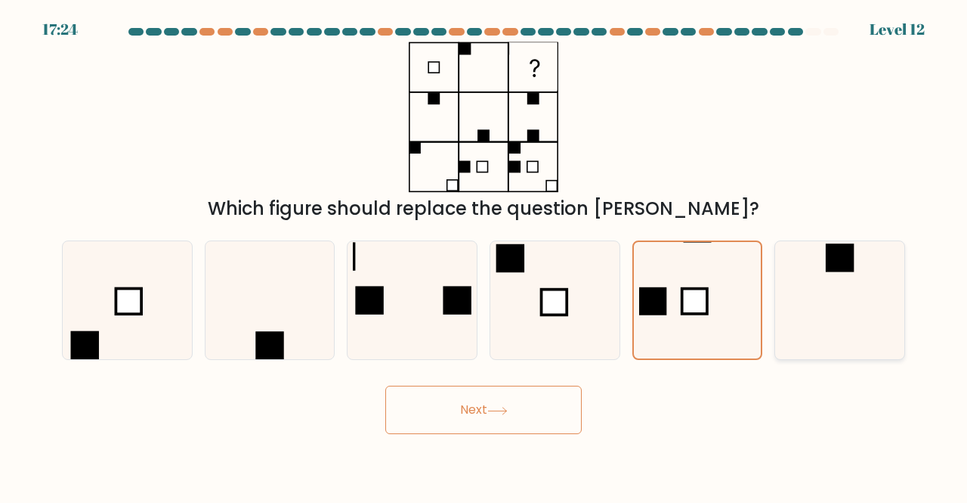
click at [484, 255] on input "f." at bounding box center [484, 254] width 1 height 4
radio input "true"
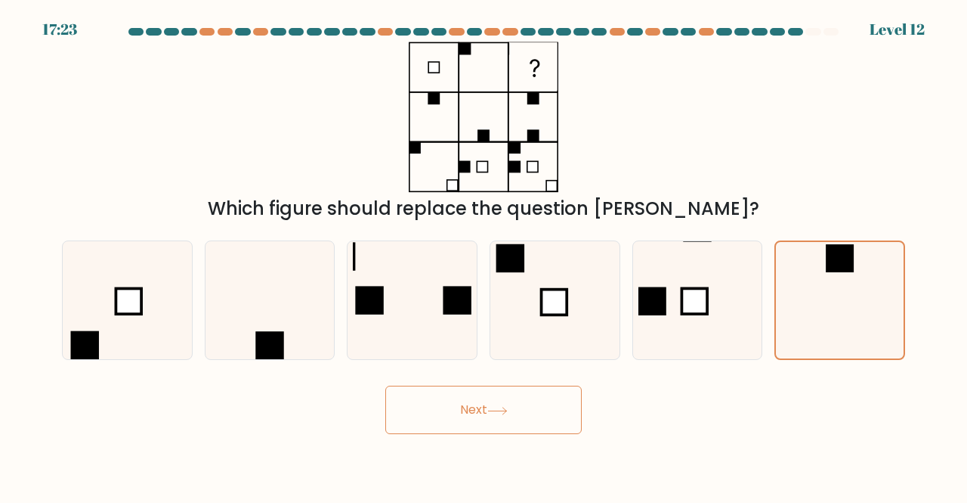
click at [478, 424] on button "Next" at bounding box center [483, 409] width 197 height 48
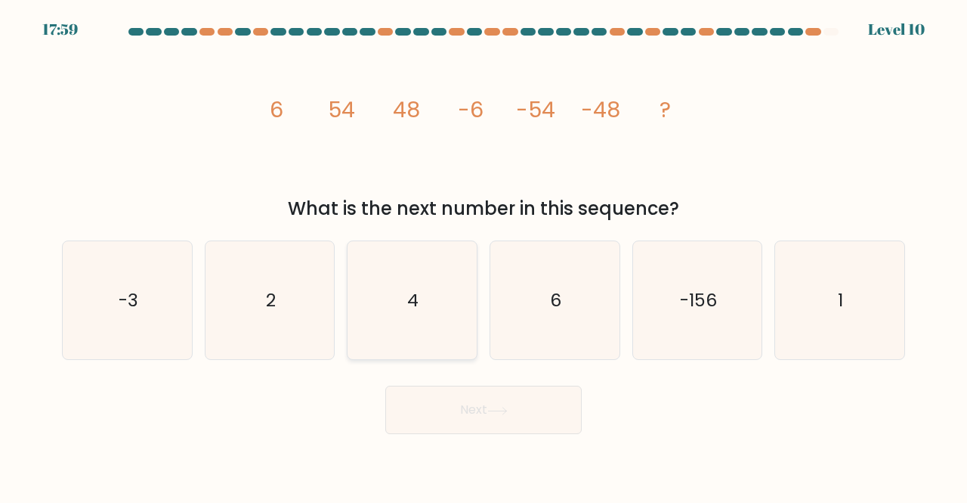
click at [429, 299] on icon "4" at bounding box center [412, 300] width 119 height 119
click at [484, 255] on input "c. 4" at bounding box center [484, 254] width 1 height 4
radio input "true"
click at [473, 410] on button "Next" at bounding box center [483, 409] width 197 height 48
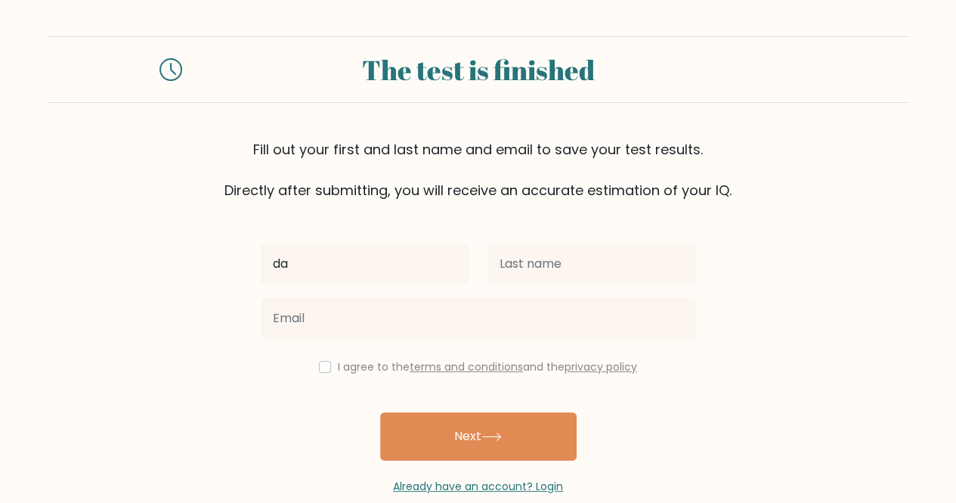
type input "d"
type input "S"
type input "Dam-ay"
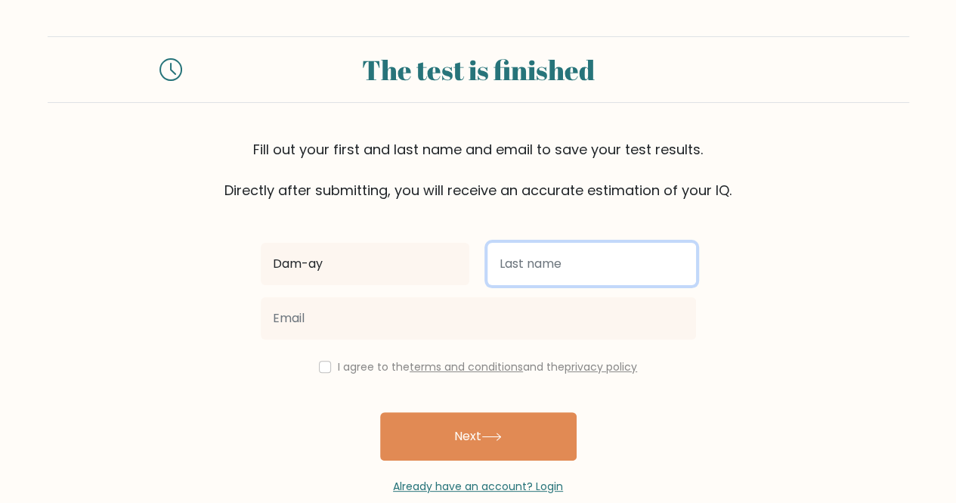
click at [502, 255] on input "text" at bounding box center [592, 264] width 209 height 42
type input "Banson"
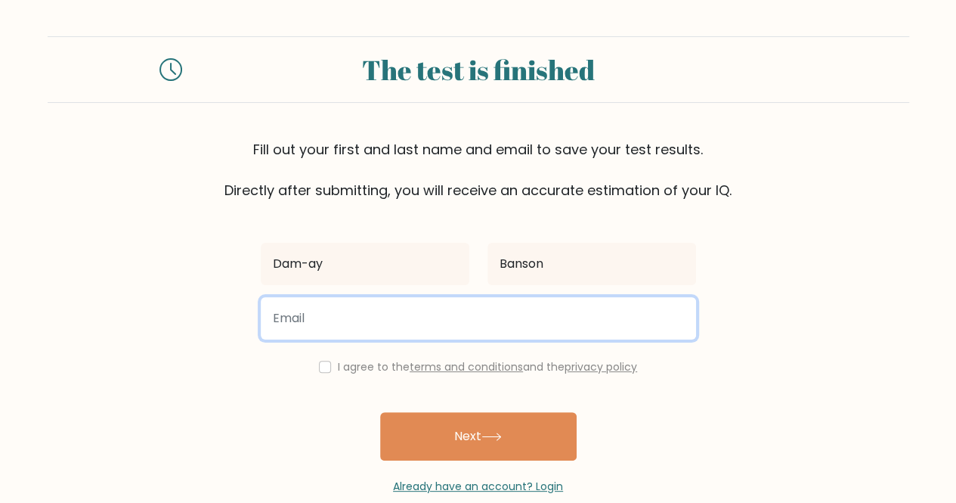
click at [482, 321] on input "email" at bounding box center [478, 318] width 435 height 42
type input "damayb28@gmail.com"
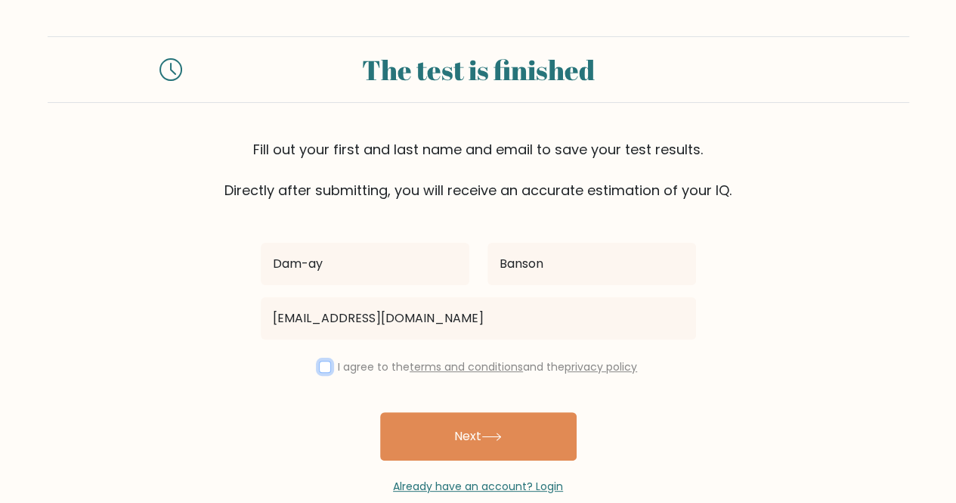
drag, startPoint x: 320, startPoint y: 362, endPoint x: 331, endPoint y: 379, distance: 19.7
click at [320, 363] on input "checkbox" at bounding box center [325, 367] width 12 height 12
checkbox input "true"
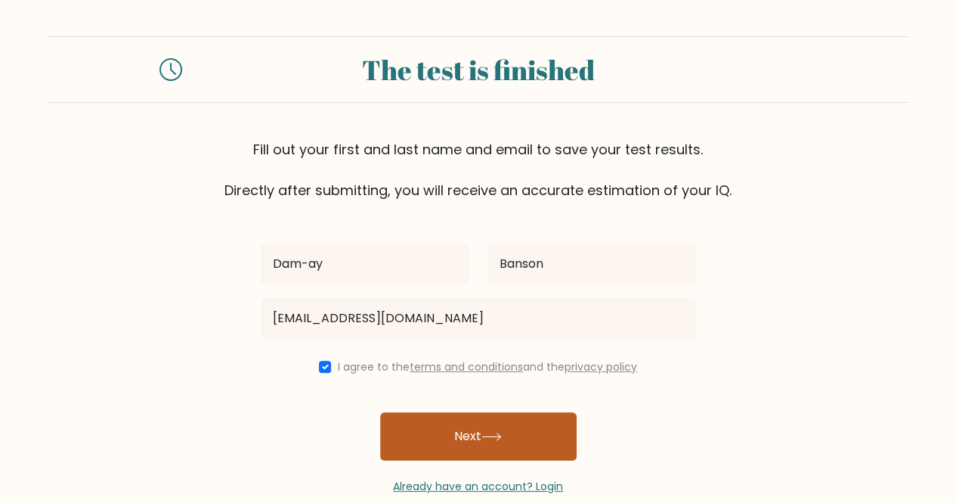
click at [447, 428] on button "Next" at bounding box center [478, 436] width 197 height 48
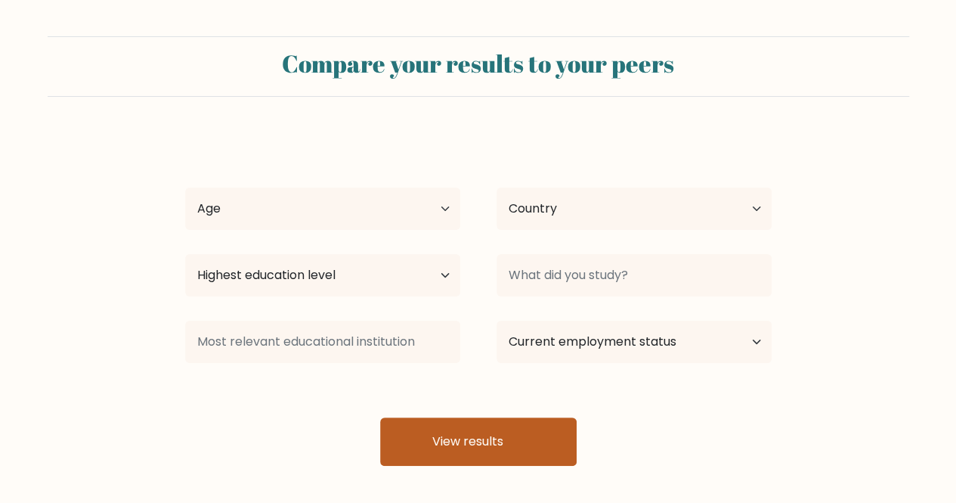
select select "PH"
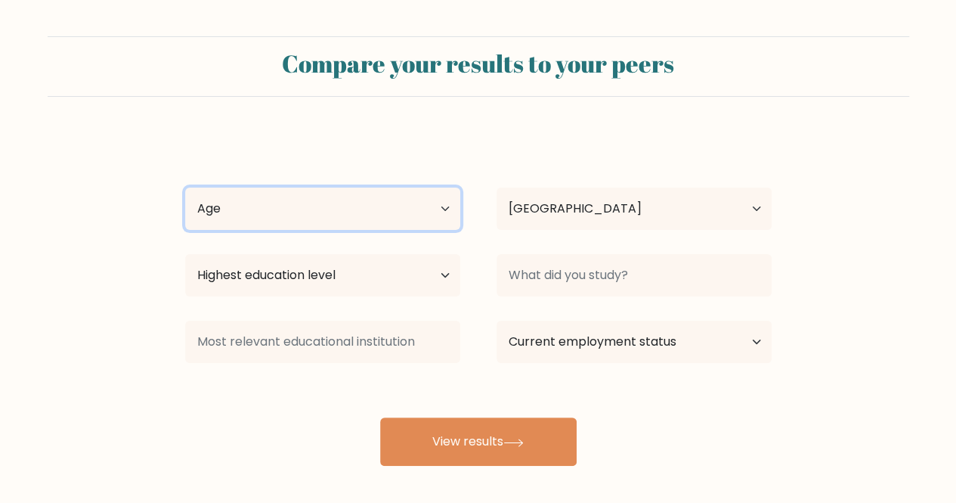
click at [429, 209] on select "Age Under [DEMOGRAPHIC_DATA] [DEMOGRAPHIC_DATA] [DEMOGRAPHIC_DATA] [DEMOGRAPHIC…" at bounding box center [322, 208] width 275 height 42
select select "25_34"
click at [185, 187] on select "Age Under 18 years old 18-24 years old 25-34 years old 35-44 years old 45-54 ye…" at bounding box center [322, 208] width 275 height 42
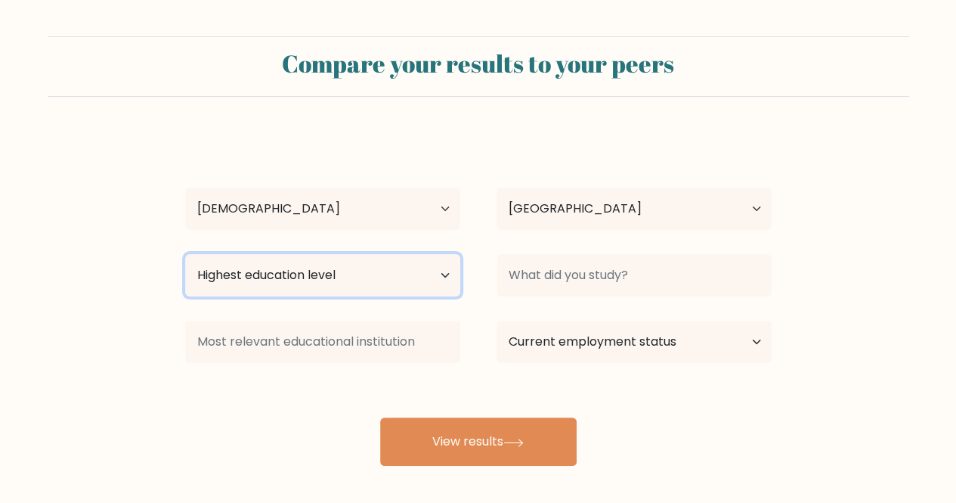
click at [364, 295] on select "Highest education level No schooling Primary Lower Secondary Upper Secondary Oc…" at bounding box center [322, 275] width 275 height 42
select select "bachelors_degree"
click at [185, 254] on select "Highest education level No schooling Primary Lower Secondary Upper Secondary Oc…" at bounding box center [322, 275] width 275 height 42
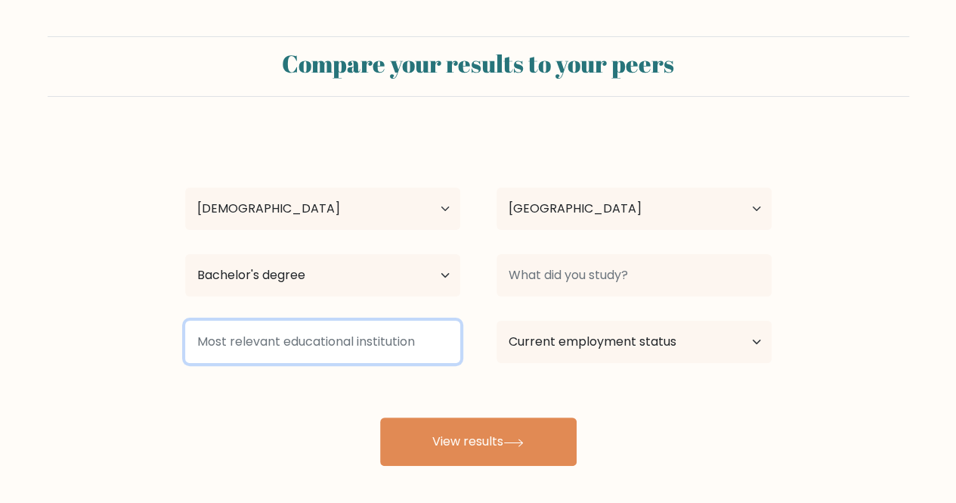
click at [354, 339] on input at bounding box center [322, 341] width 275 height 42
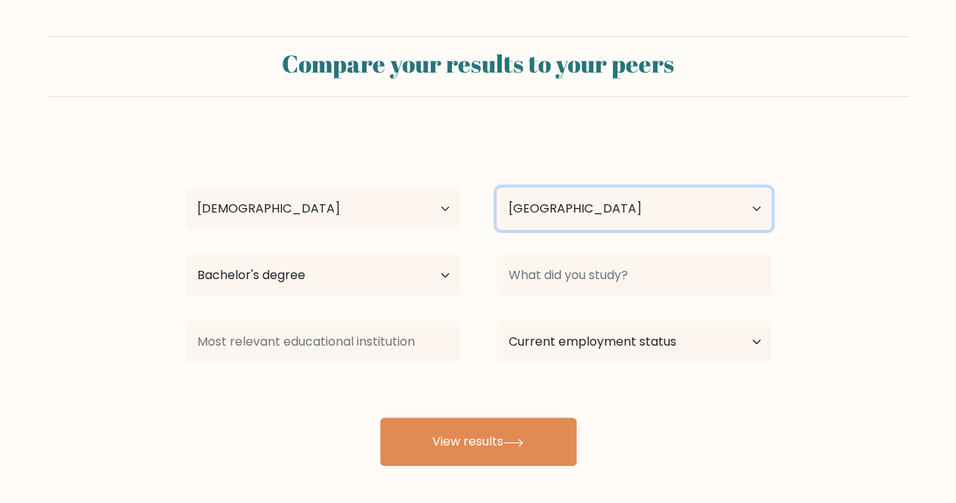
click at [598, 198] on select "Country Afghanistan Albania Algeria American Samoa Andorra Angola Anguilla Anta…" at bounding box center [634, 208] width 275 height 42
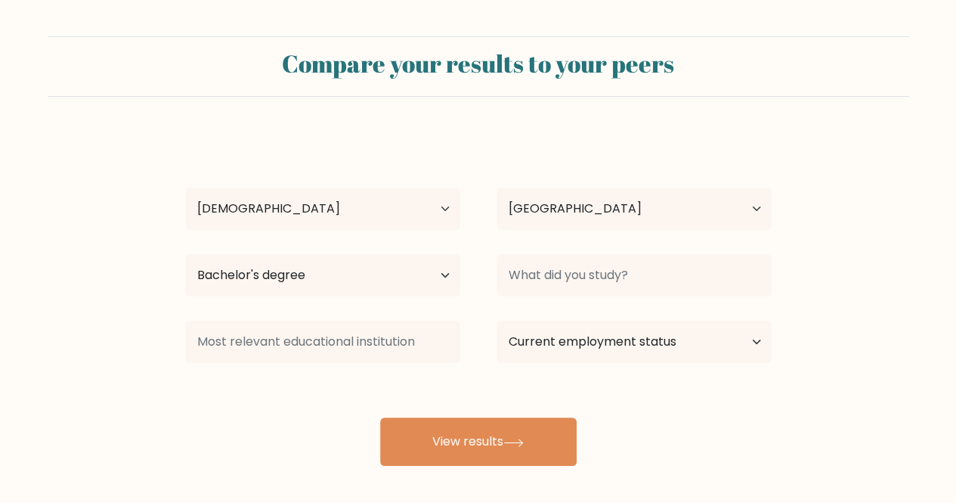
drag, startPoint x: 534, startPoint y: 79, endPoint x: 534, endPoint y: 144, distance: 64.2
click at [534, 82] on div "Compare your results to your peers" at bounding box center [479, 66] width 862 height 35
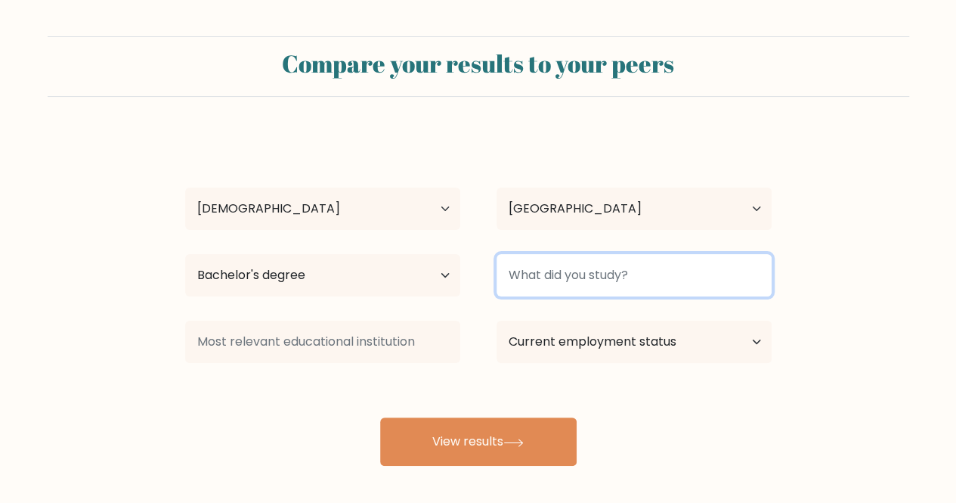
click at [546, 282] on input at bounding box center [634, 275] width 275 height 42
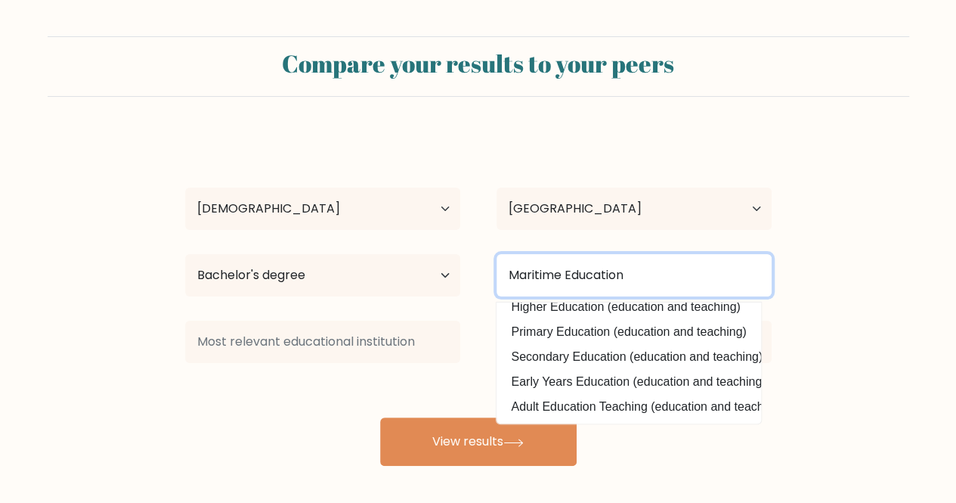
scroll to position [70, 0]
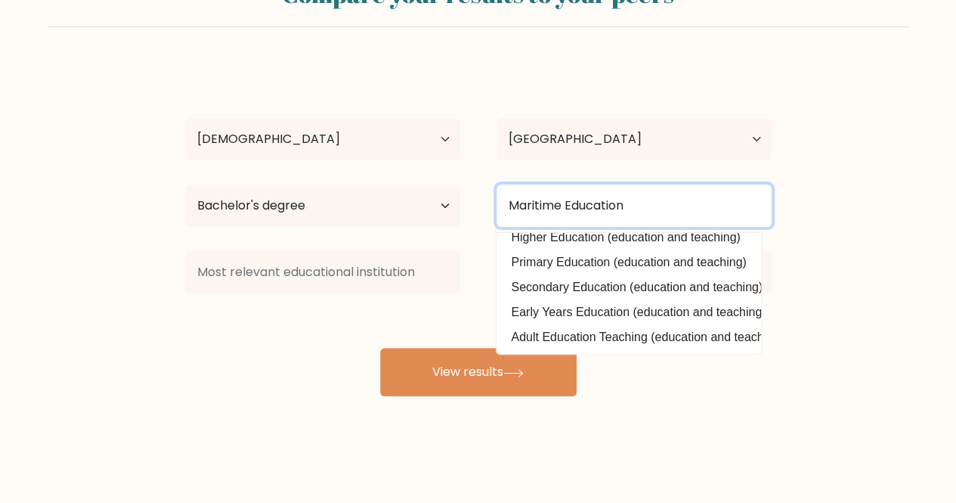
type input "Maritime Education"
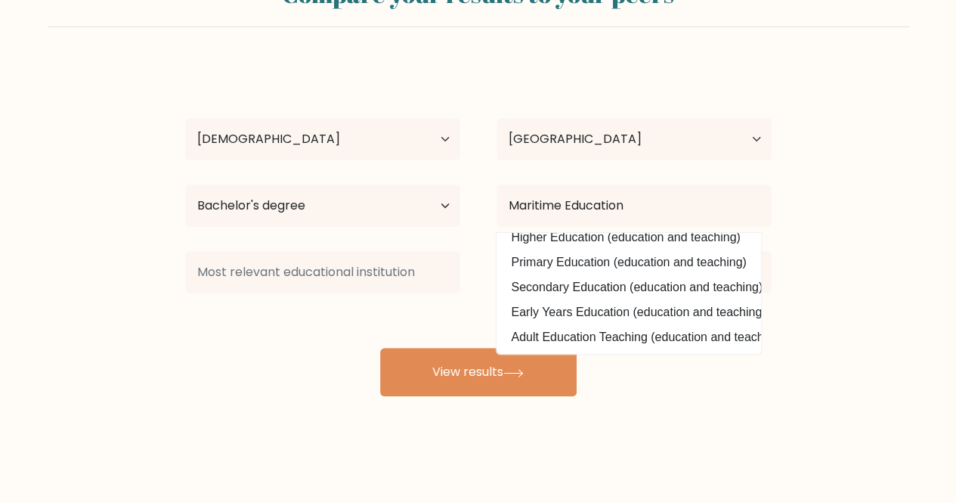
click at [833, 288] on form "Compare your results to your peers Dam-ay Banson Age Under 18 years old 18-24 y…" at bounding box center [478, 181] width 956 height 429
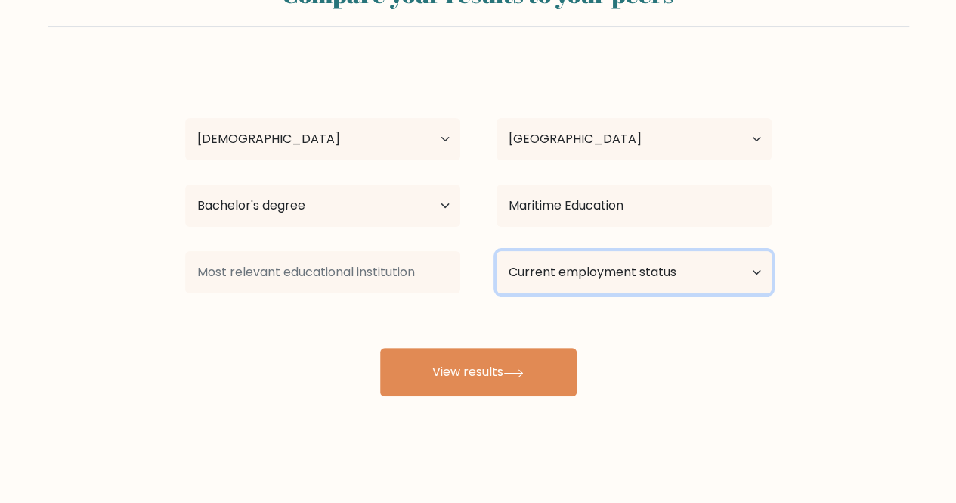
click at [678, 277] on select "Current employment status Employed Student Retired Other / prefer not to answer" at bounding box center [634, 272] width 275 height 42
click at [807, 272] on form "Compare your results to your peers Dam-ay Banson Age Under 18 years old 18-24 y…" at bounding box center [478, 181] width 956 height 429
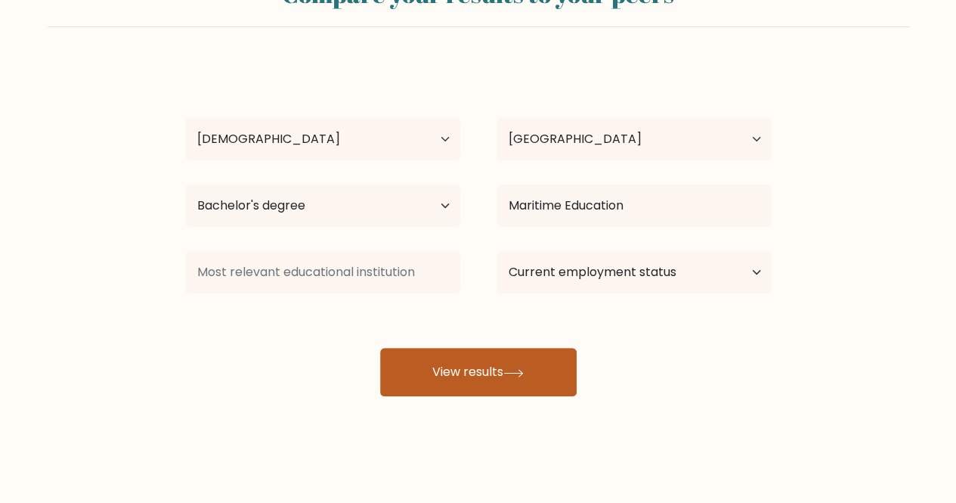
click at [507, 384] on button "View results" at bounding box center [478, 372] width 197 height 48
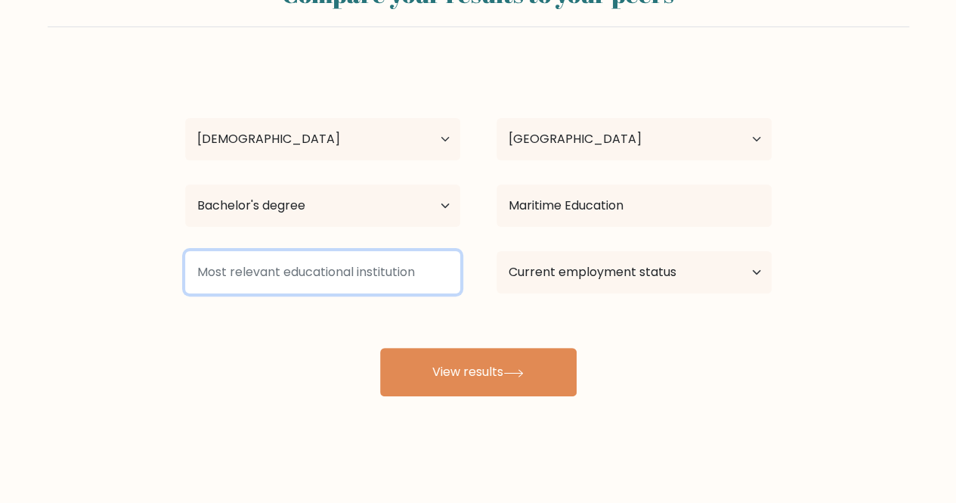
click at [343, 266] on input at bounding box center [322, 272] width 275 height 42
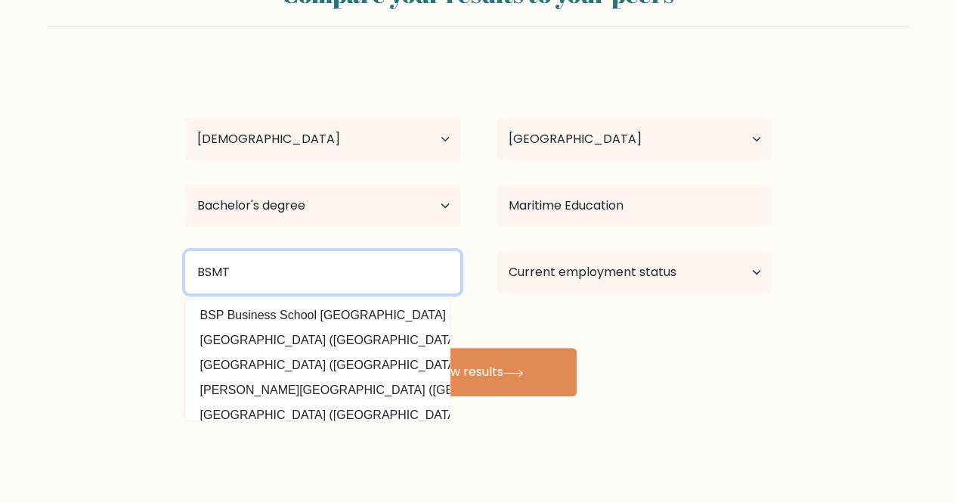
click at [380, 348] on button "View results" at bounding box center [478, 372] width 197 height 48
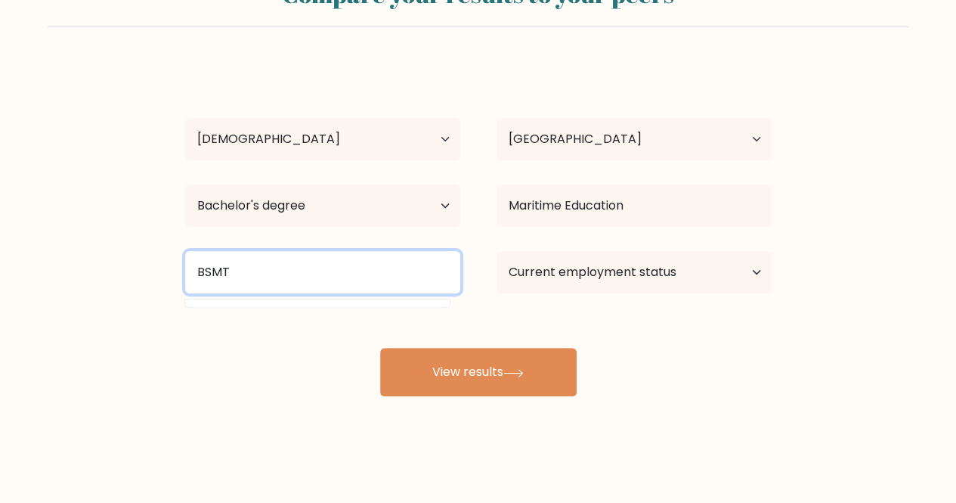
click at [311, 264] on input "BSMT" at bounding box center [322, 272] width 275 height 42
type input "B"
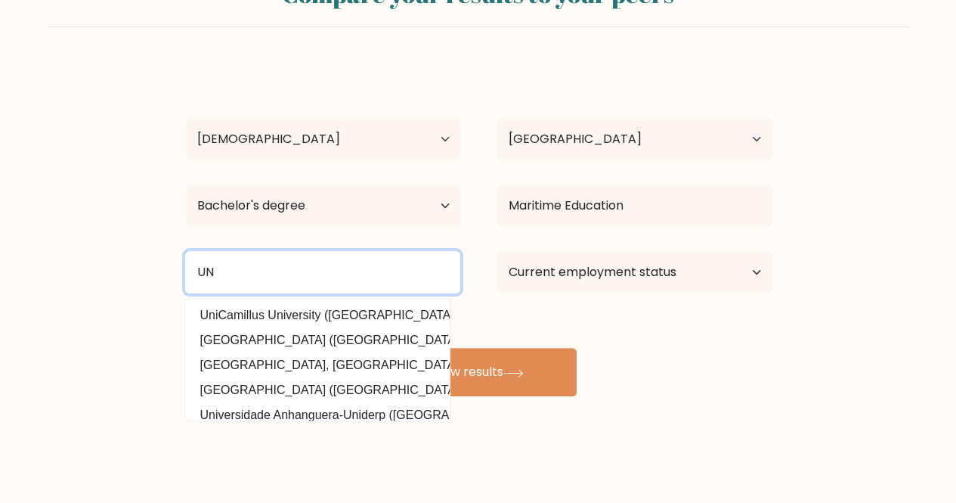
type input "U"
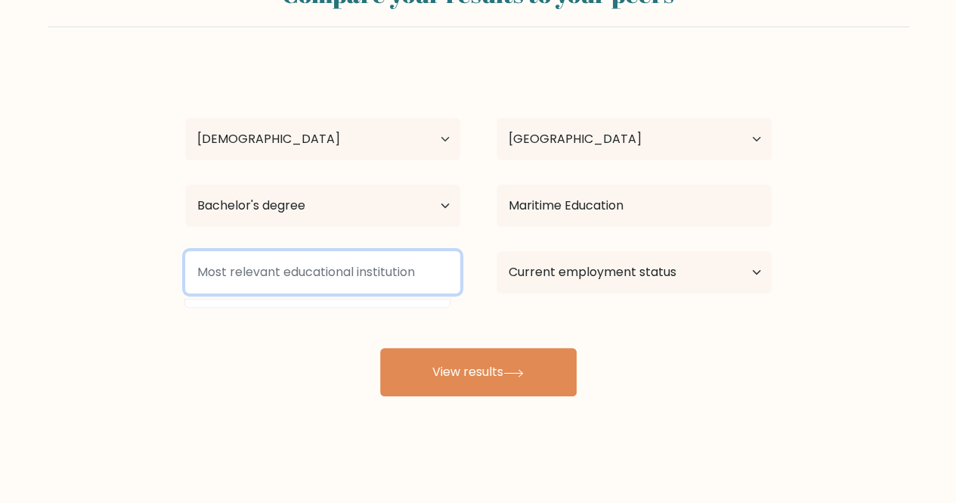
type input "i"
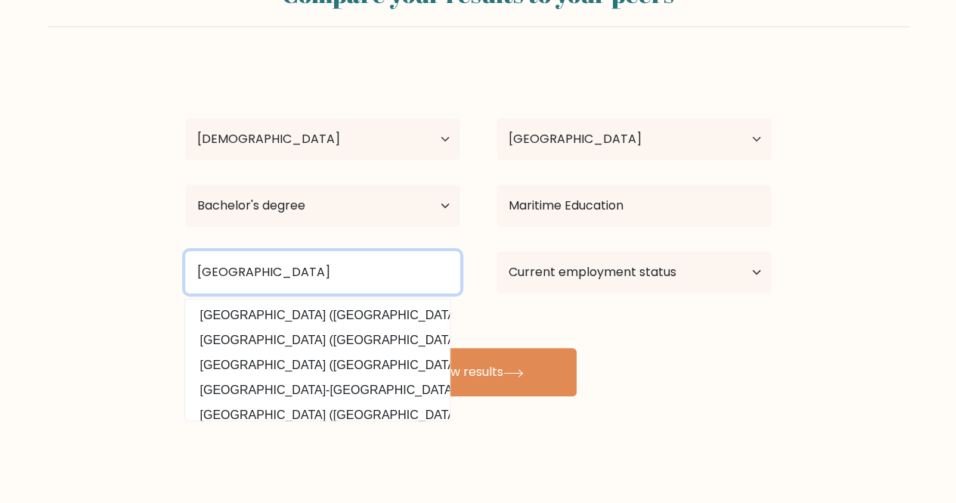
scroll to position [0, 0]
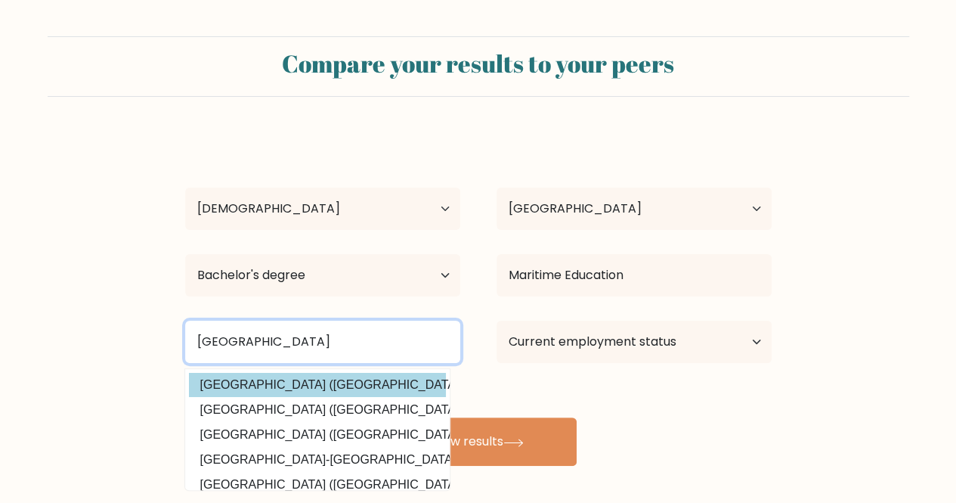
type input "University of Cagaya"
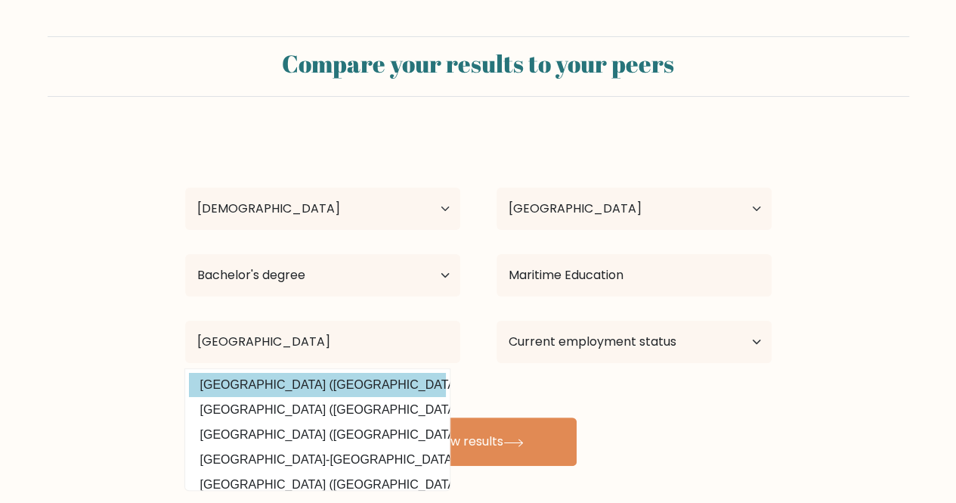
click at [329, 385] on div "Dam-ay Banson Age Under 18 years old 18-24 years old 25-34 years old 35-44 year…" at bounding box center [478, 299] width 605 height 333
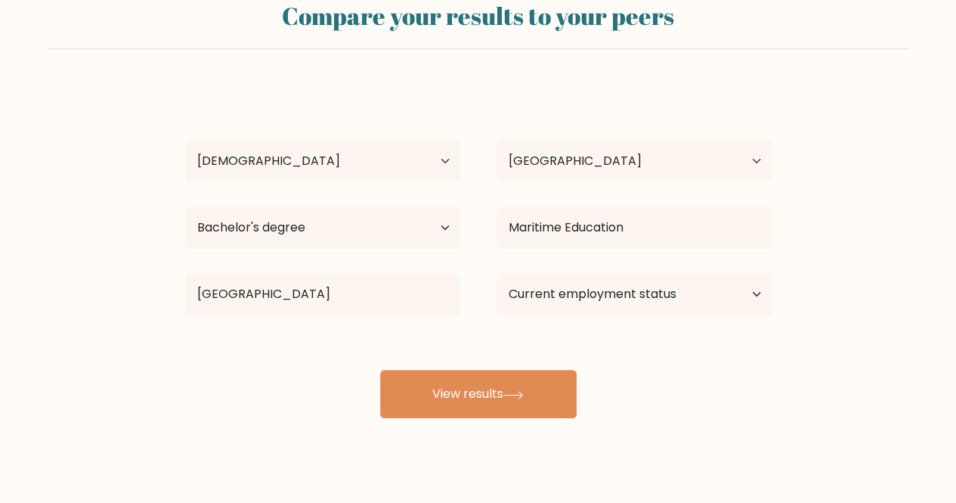
scroll to position [70, 0]
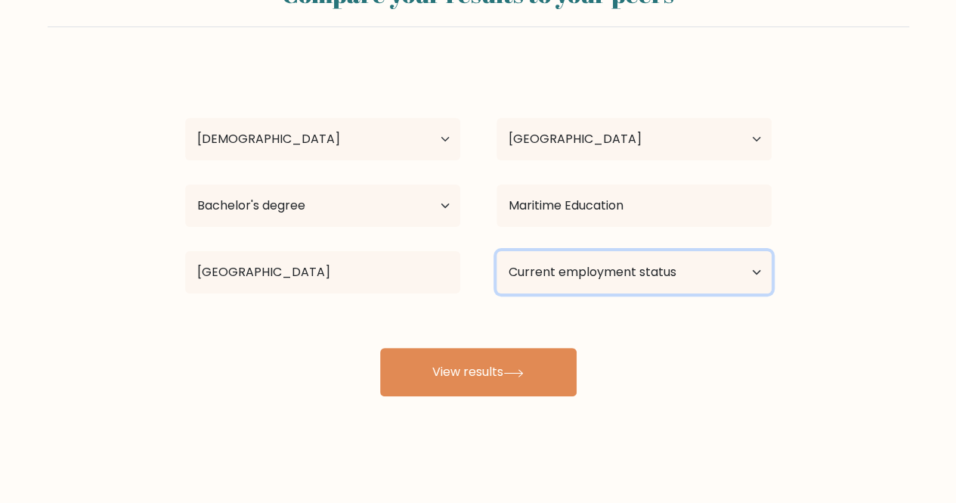
click at [572, 277] on select "Current employment status Employed Student Retired Other / prefer not to answer" at bounding box center [634, 272] width 275 height 42
select select "other"
click at [497, 251] on select "Current employment status Employed Student Retired Other / prefer not to answer" at bounding box center [634, 272] width 275 height 42
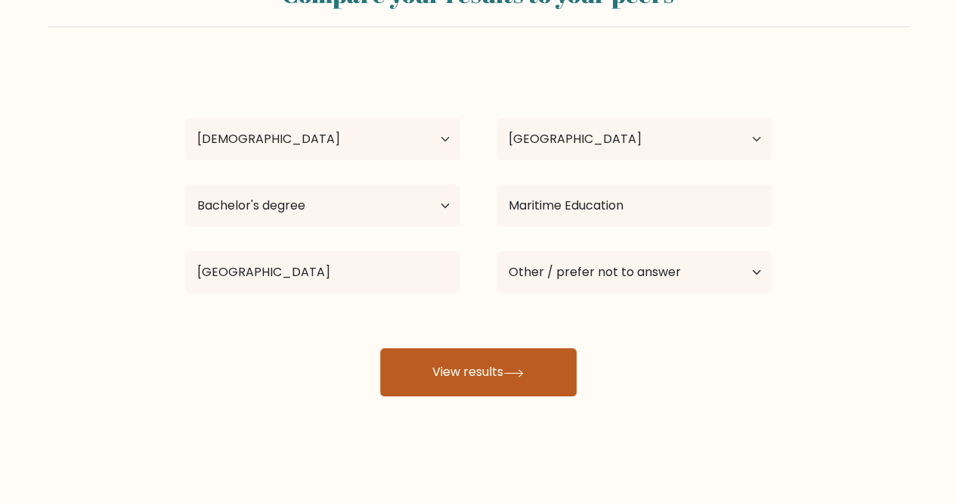
click at [522, 365] on button "View results" at bounding box center [478, 372] width 197 height 48
